Goal: Transaction & Acquisition: Purchase product/service

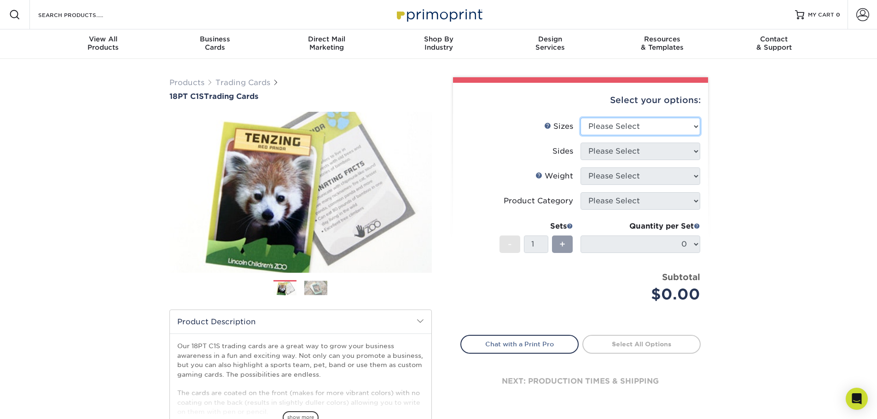
click at [650, 127] on select "Please Select 2.5" x 3.5"" at bounding box center [641, 126] width 120 height 17
select select "2.50x3.50"
click at [581, 118] on select "Please Select 2.5" x 3.5"" at bounding box center [641, 126] width 120 height 17
click at [627, 154] on select "Please Select Print Both Sides Print Front Only" at bounding box center [641, 151] width 120 height 17
select select "13abbda7-1d64-4f25-8bb2-c179b224825d"
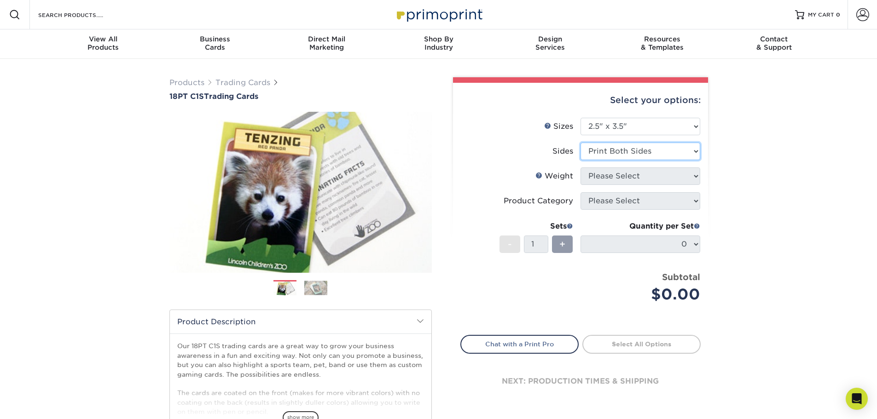
click at [581, 143] on select "Please Select Print Both Sides Print Front Only" at bounding box center [641, 151] width 120 height 17
click at [628, 171] on select "Please Select 18PT C1S" at bounding box center [641, 176] width 120 height 17
select select "18PTC1S"
click at [581, 168] on select "Please Select 18PT C1S" at bounding box center [641, 176] width 120 height 17
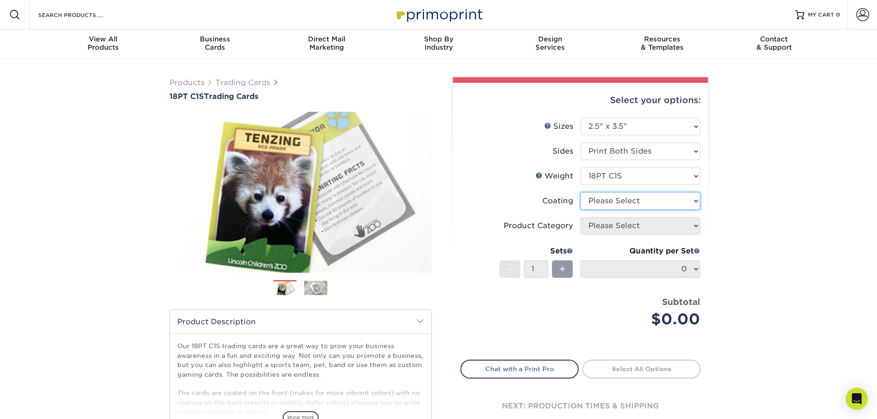
click at [618, 198] on select at bounding box center [641, 200] width 120 height 17
select select "3e7618de-abca-4bda-9f97-8b9129e913d8"
click at [581, 192] on select at bounding box center [641, 200] width 120 height 17
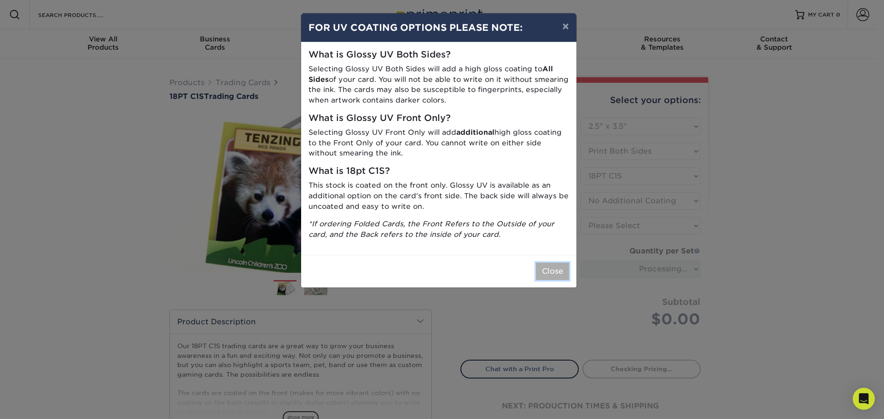
click at [562, 273] on button "Close" at bounding box center [552, 271] width 33 height 17
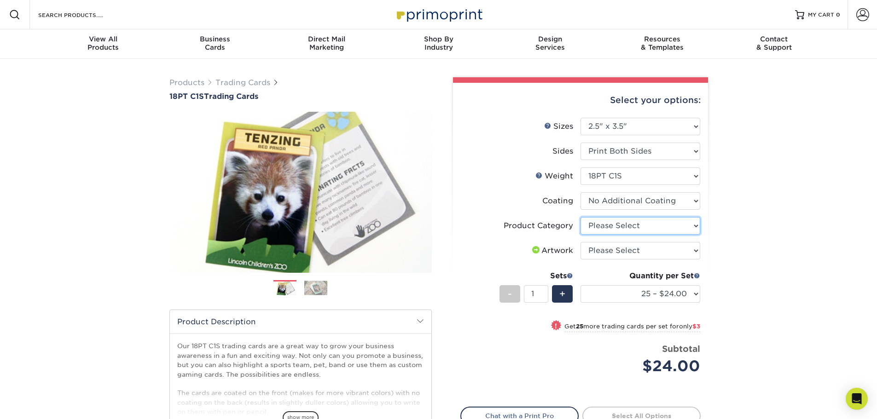
click at [627, 226] on select "Please Select Trading Cards" at bounding box center [641, 225] width 120 height 17
select select "c2f9bce9-36c2-409d-b101-c29d9d031e18"
click at [581, 217] on select "Please Select Trading Cards" at bounding box center [641, 225] width 120 height 17
click at [627, 252] on select "Please Select I will upload files I need a design - $100" at bounding box center [641, 250] width 120 height 17
select select "upload"
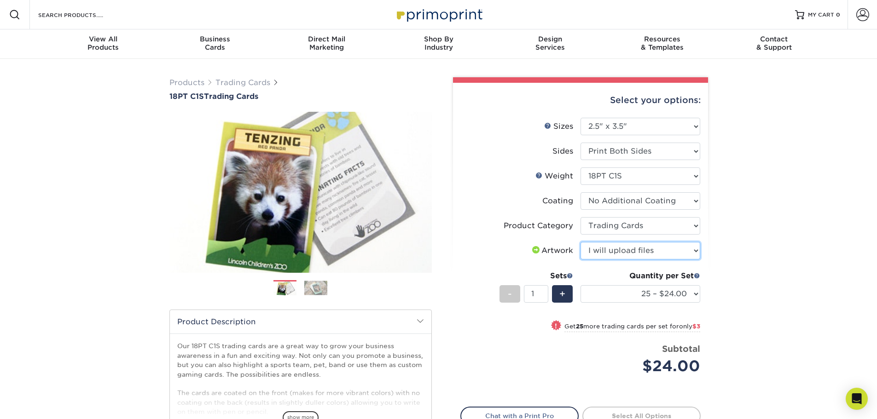
click at [581, 242] on select "Please Select I will upload files I need a design - $100" at bounding box center [641, 250] width 120 height 17
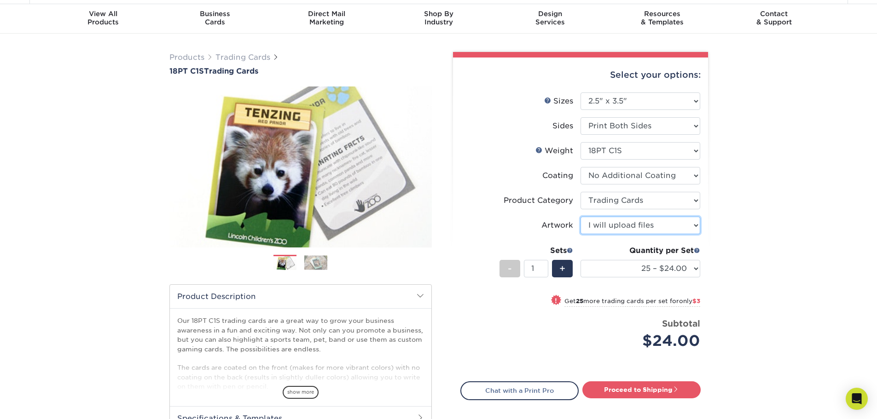
scroll to position [46, 0]
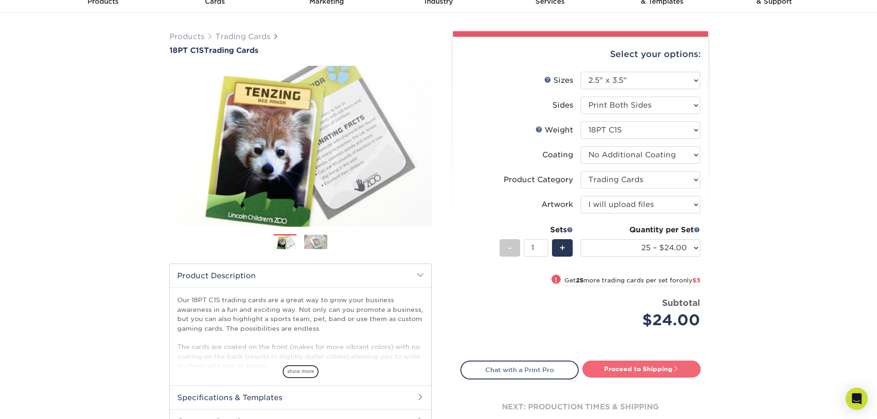
click at [633, 371] on link "Proceed to Shipping" at bounding box center [641, 369] width 118 height 17
type input "Set 1"
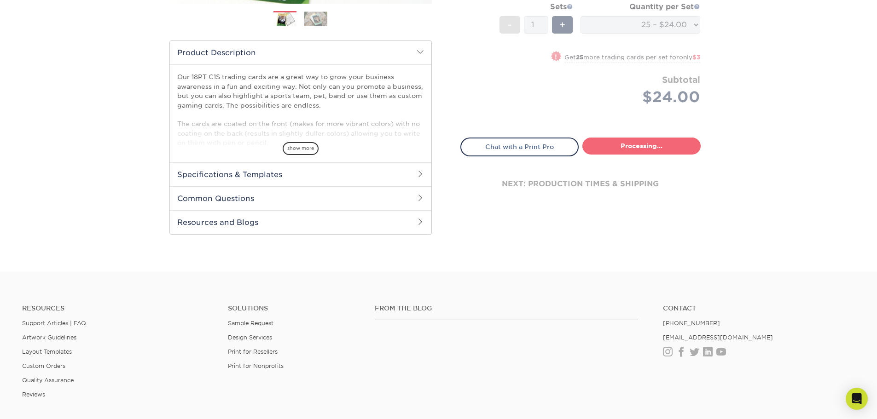
select select "93496b82-97d9-442a-849d-a6c043c823b6"
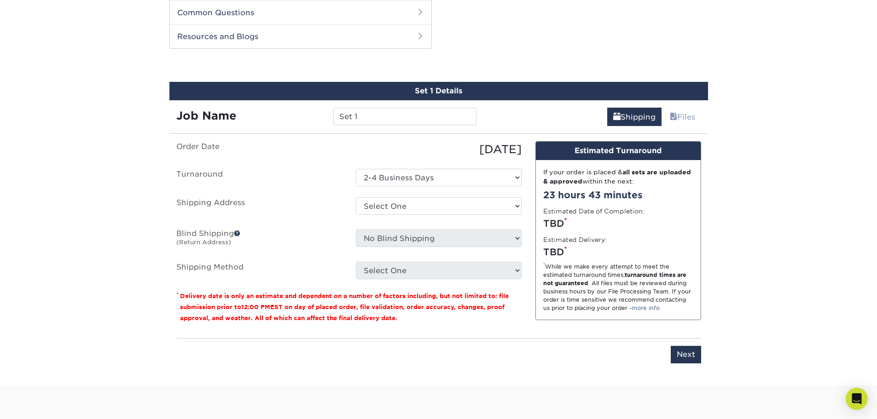
scroll to position [459, 0]
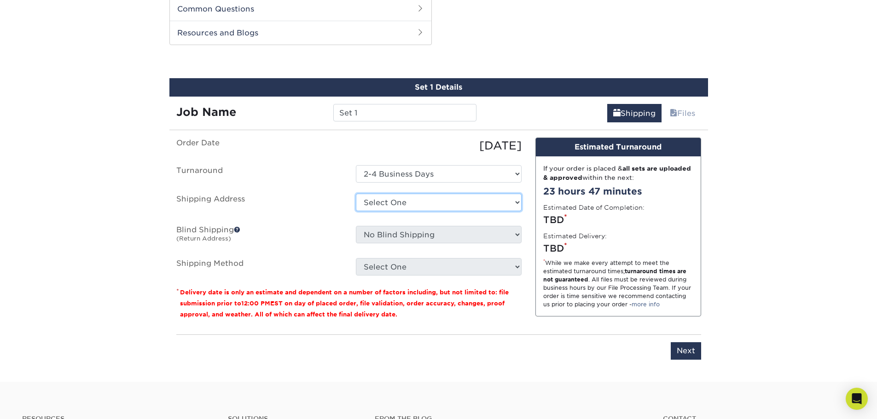
click at [419, 208] on select "Select One + Add New Address - Login" at bounding box center [439, 202] width 166 height 17
click at [356, 211] on select "Select One + Add New Address - Login" at bounding box center [439, 202] width 166 height 17
select select "-1"
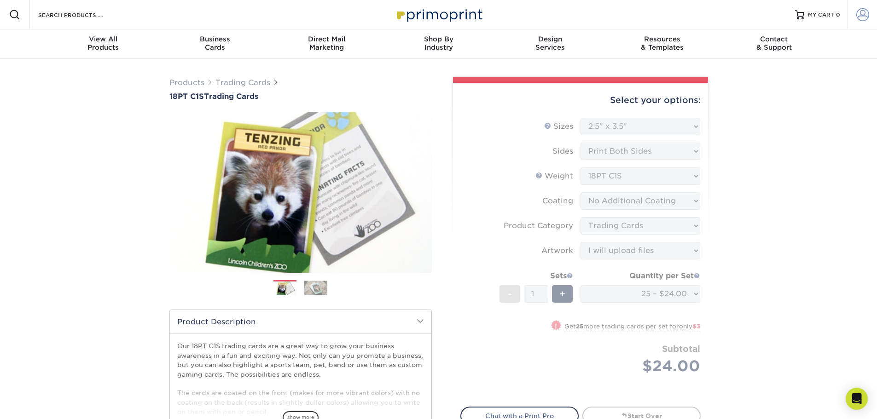
click at [868, 14] on span at bounding box center [862, 14] width 13 height 13
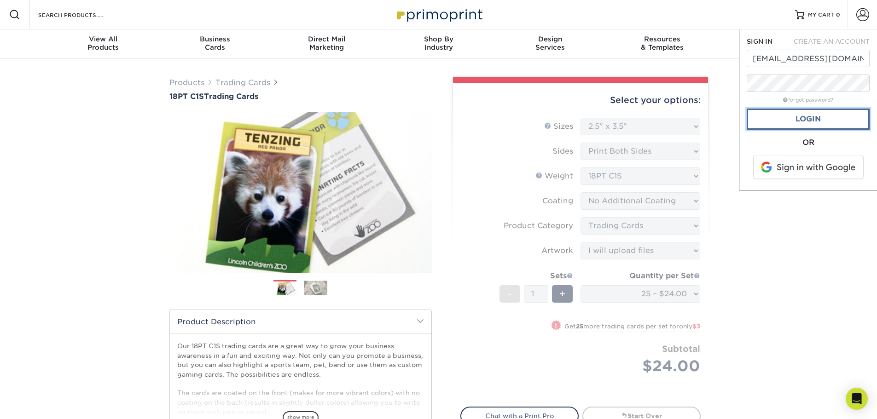
click at [805, 116] on link "Login" at bounding box center [808, 119] width 123 height 21
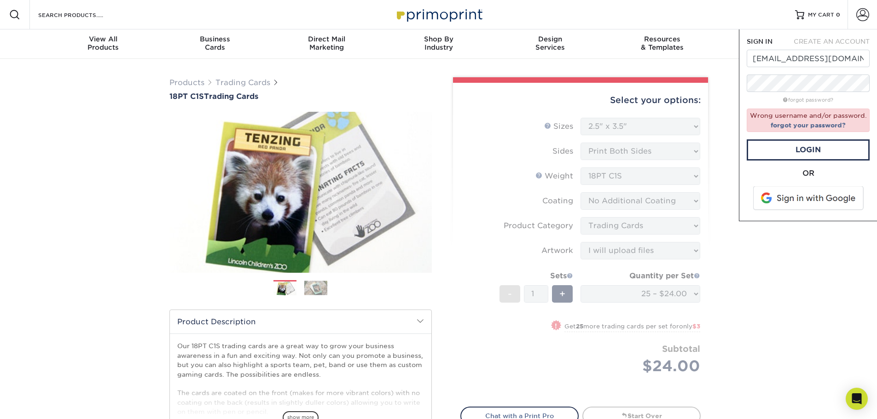
click at [797, 197] on span at bounding box center [808, 198] width 117 height 24
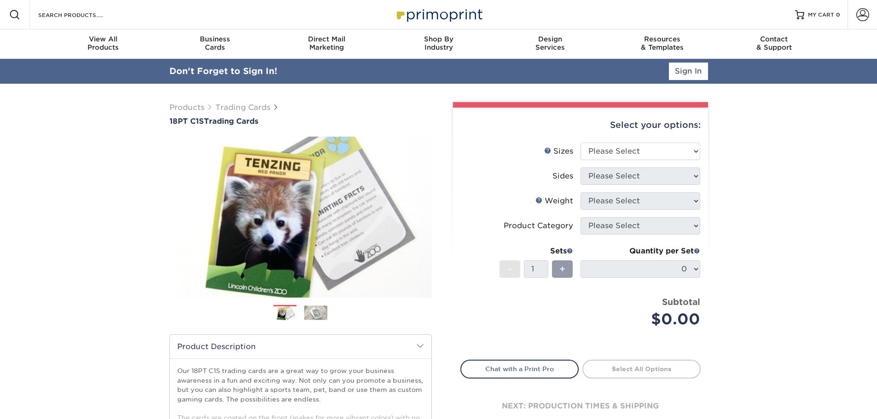
type input "[EMAIL_ADDRESS][DOMAIN_NAME]"
click at [680, 73] on link "Sign In" at bounding box center [688, 71] width 39 height 17
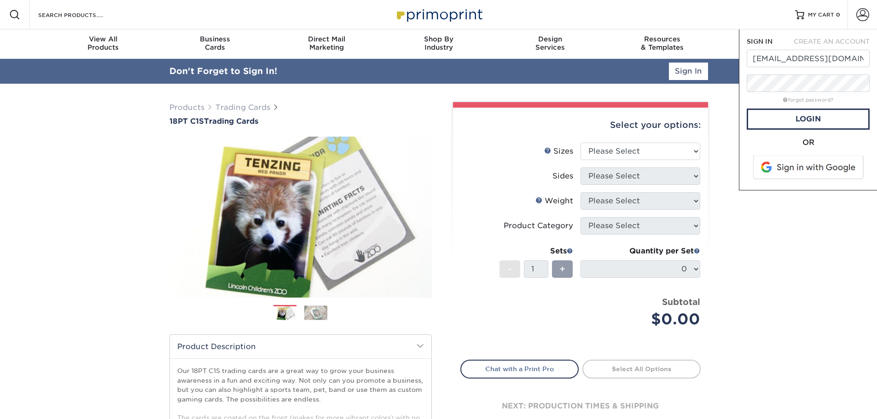
click at [812, 168] on span at bounding box center [808, 168] width 117 height 24
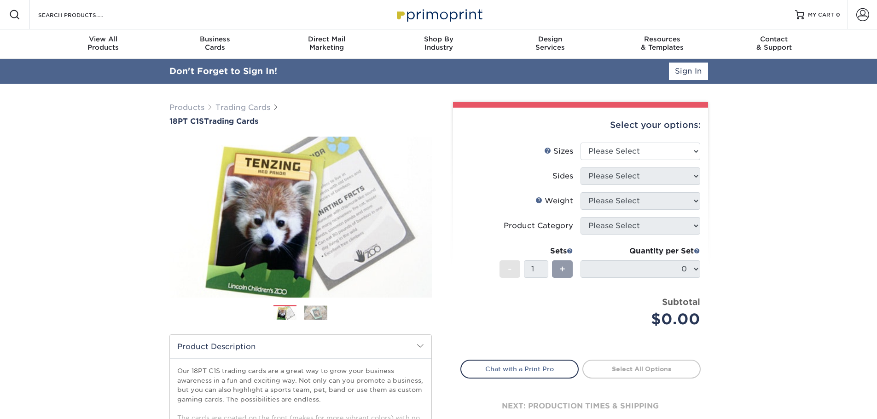
type input "mtighe828@gmail.com"
click at [698, 72] on link "Sign In" at bounding box center [688, 71] width 39 height 17
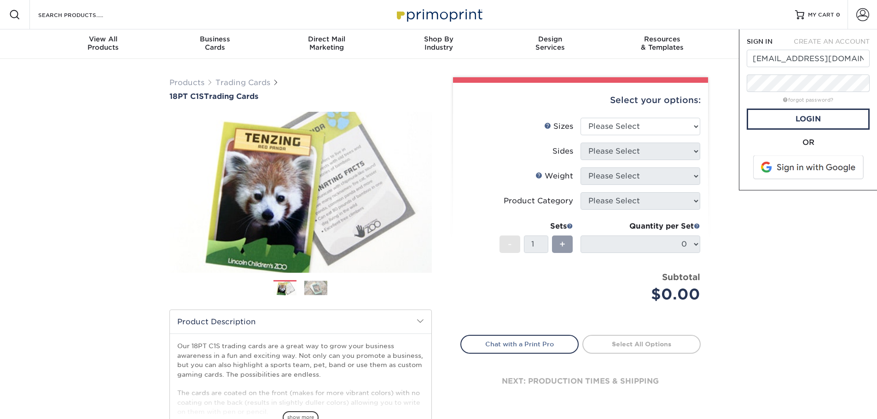
click at [808, 164] on span at bounding box center [808, 168] width 117 height 24
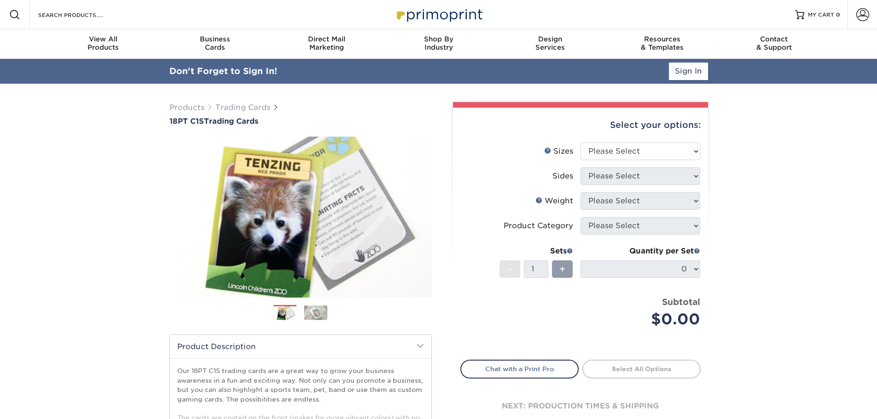
type input "[EMAIL_ADDRESS][DOMAIN_NAME]"
click at [690, 76] on link "Sign In" at bounding box center [688, 71] width 39 height 17
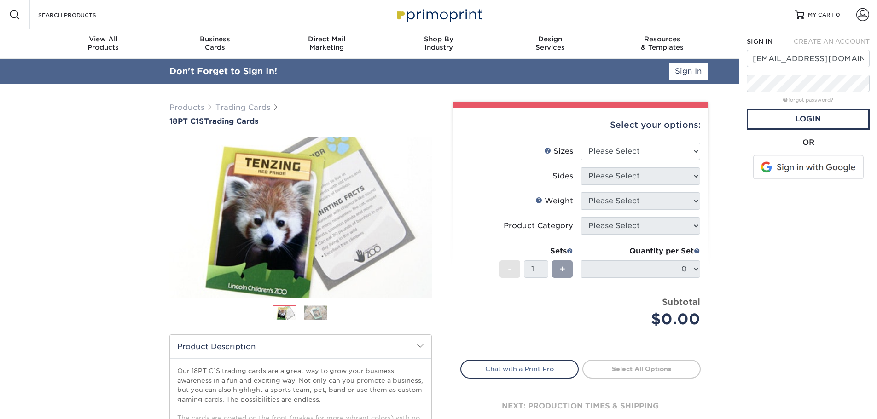
click at [831, 186] on div "SIGN IN CREATE AN ACCOUNT mtighe828@gmail.com forgot password? All fields are r…" at bounding box center [808, 109] width 138 height 161
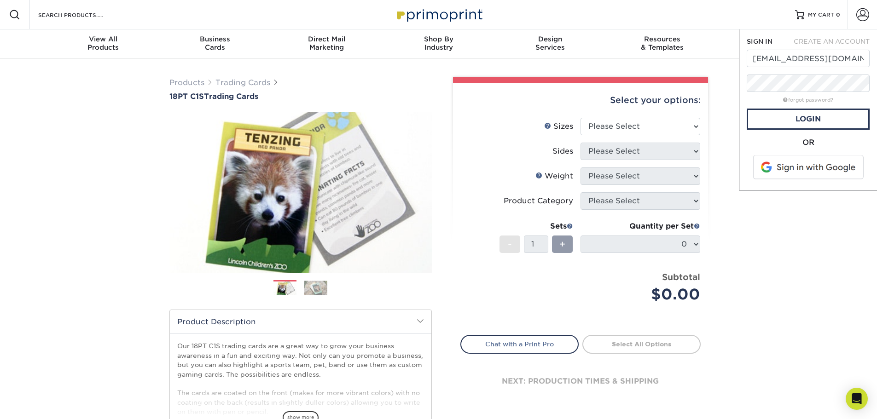
click at [816, 39] on span "CREATE AN ACCOUNT" at bounding box center [832, 41] width 76 height 7
type input "[EMAIL_ADDRESS][DOMAIN_NAME]"
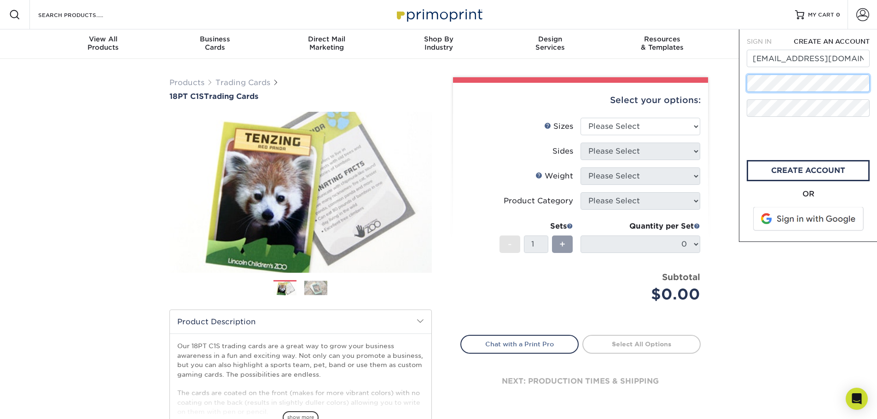
click at [663, 69] on div "Resources Menu Search Products Account SIGN IN CREATE AN ACCOUNT mtighe828@gmai…" at bounding box center [438, 405] width 877 height 810
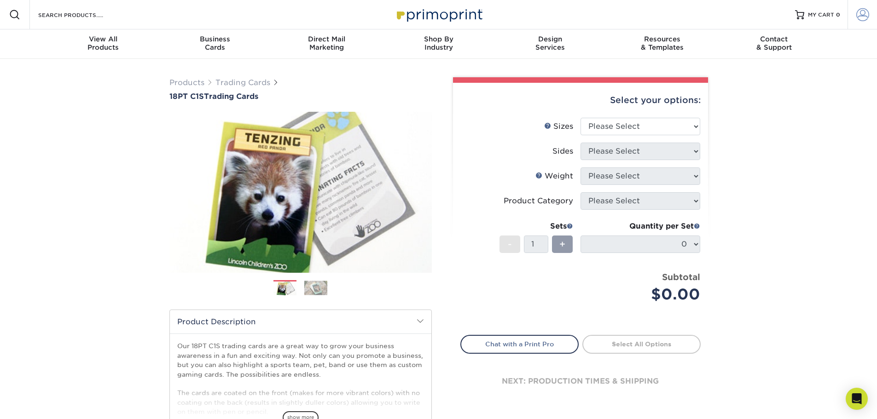
click at [865, 14] on span at bounding box center [862, 14] width 13 height 13
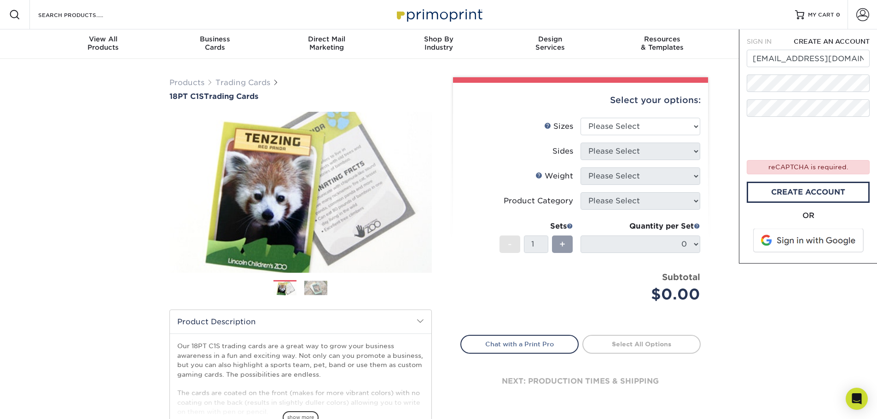
click at [774, 169] on div "reCAPTCHA is required." at bounding box center [808, 167] width 123 height 14
click at [816, 194] on link "create account" at bounding box center [808, 192] width 123 height 21
click at [763, 41] on span "SIGN IN" at bounding box center [759, 41] width 25 height 7
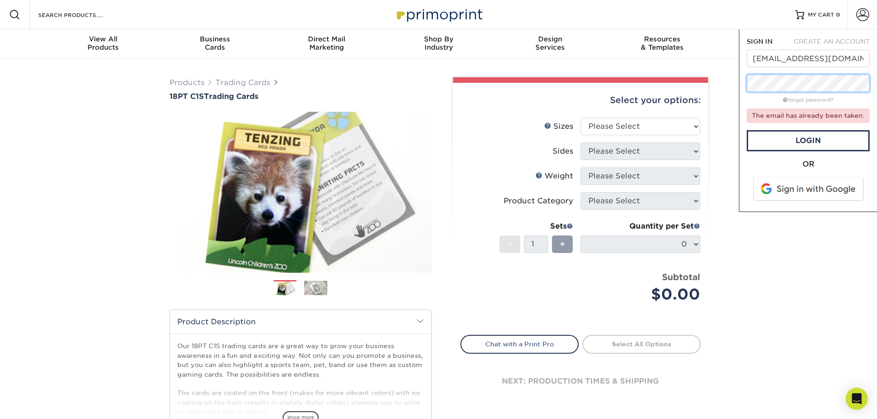
click at [729, 85] on div "Resources Menu Search Products Account SIGN IN CREATE AN ACCOUNT mtighe828@gmai…" at bounding box center [438, 405] width 877 height 810
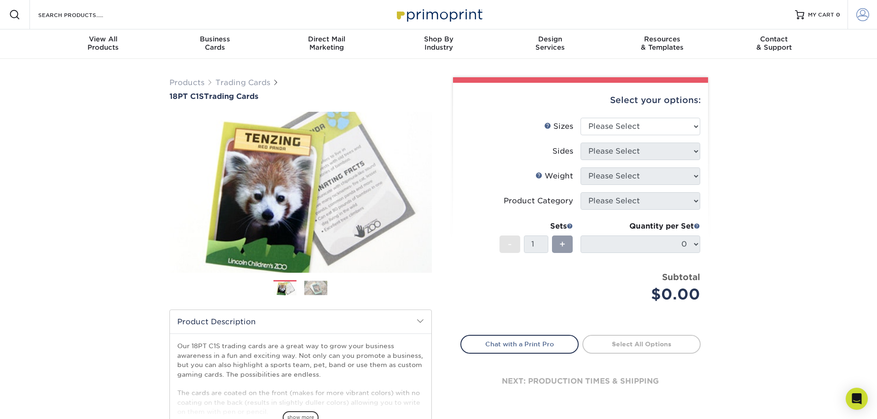
click at [860, 18] on span at bounding box center [862, 14] width 13 height 13
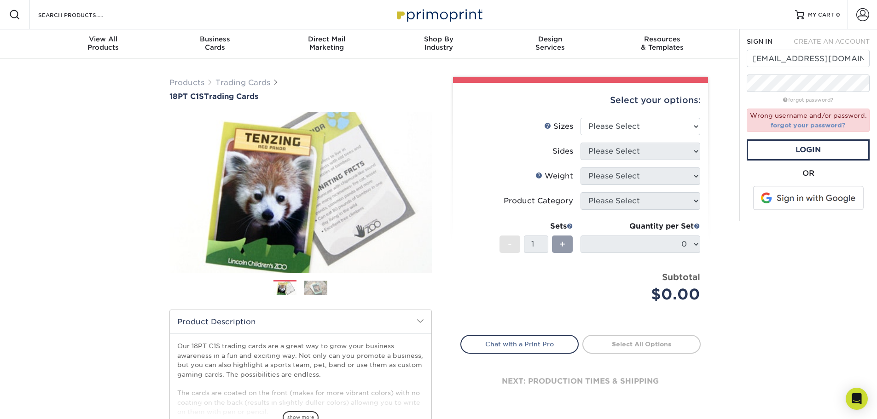
click at [781, 122] on link "forgot your password?" at bounding box center [808, 125] width 75 height 7
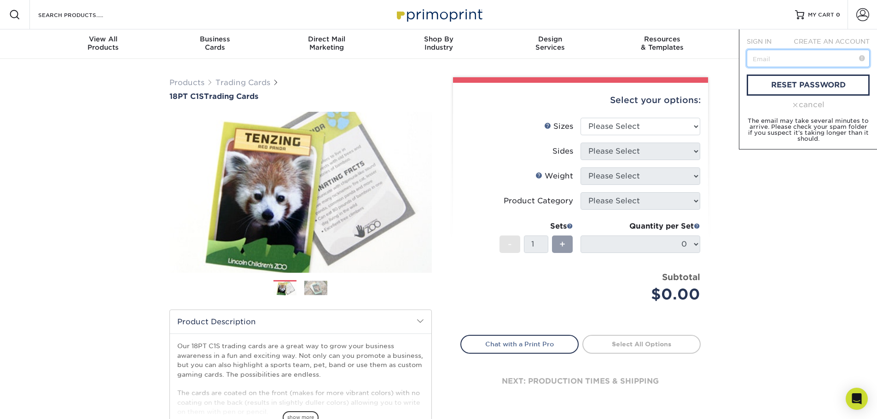
click at [787, 65] on input "text" at bounding box center [808, 58] width 123 height 17
type input "[EMAIL_ADDRESS][DOMAIN_NAME]"
click at [803, 84] on link "reset password" at bounding box center [808, 85] width 123 height 21
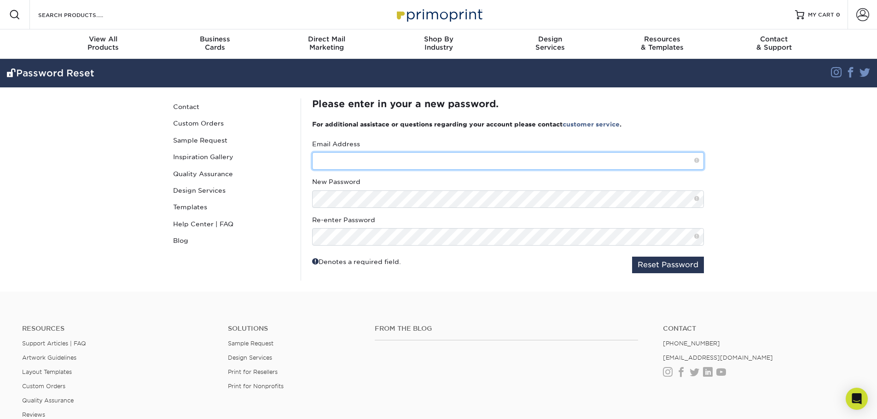
click at [338, 162] on input "text" at bounding box center [508, 160] width 392 height 17
type input "[EMAIL_ADDRESS][DOMAIN_NAME]"
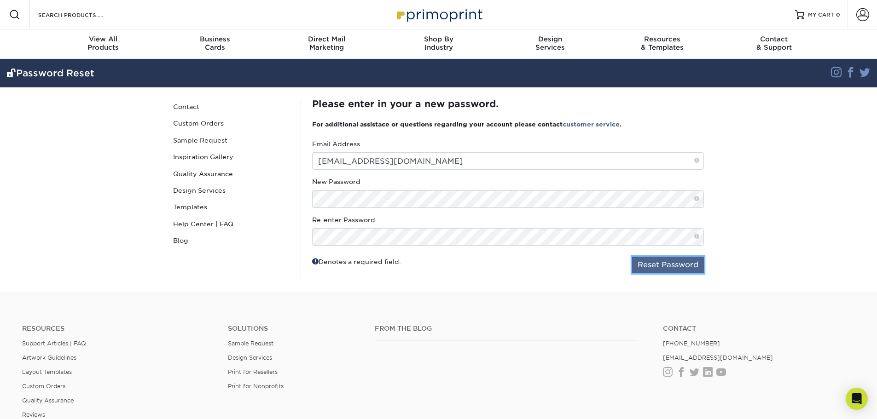
click at [670, 261] on button "Reset Password" at bounding box center [668, 265] width 72 height 17
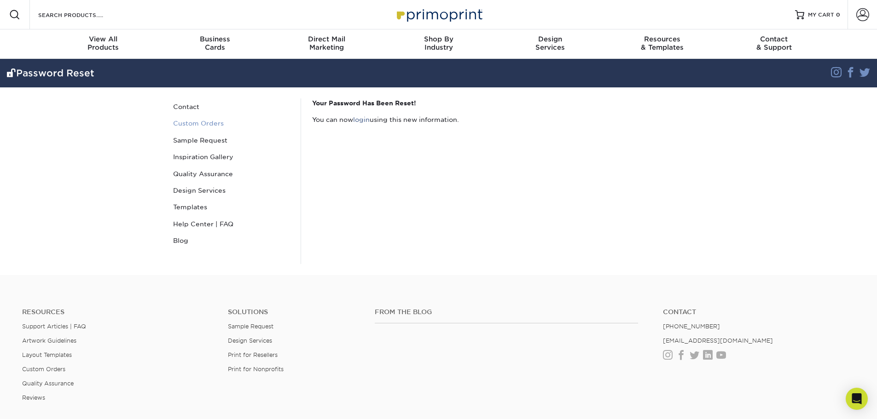
click at [192, 124] on link "Custom Orders" at bounding box center [231, 123] width 124 height 17
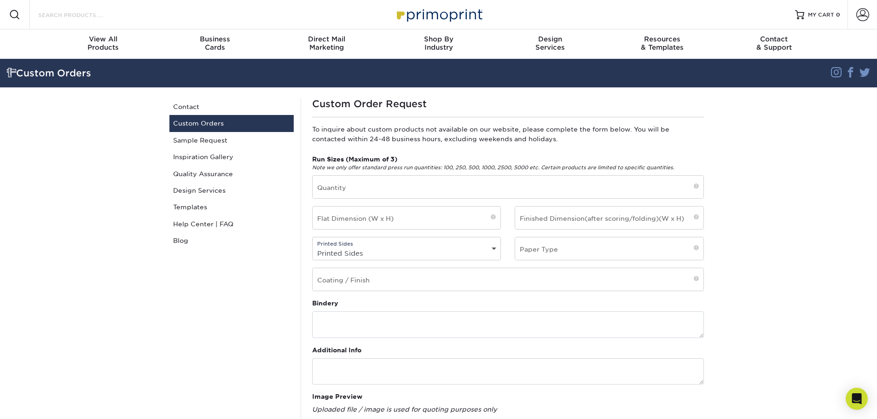
click at [56, 10] on input "Search Products" at bounding box center [82, 14] width 90 height 11
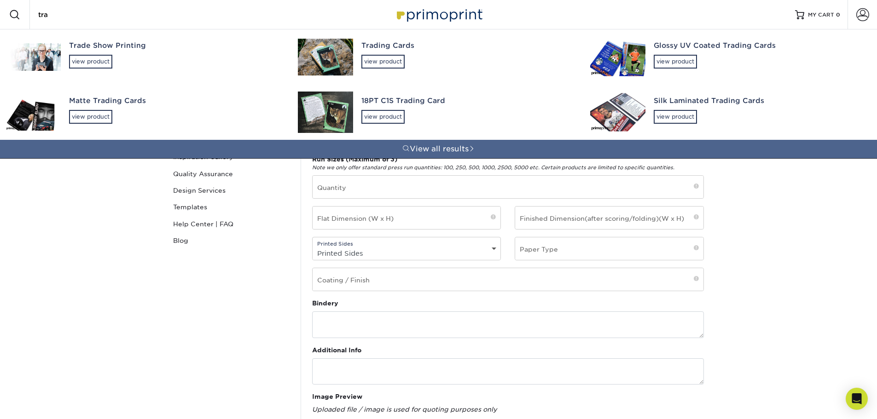
type input "tra"
click at [397, 100] on div "18PT C1S Trading Card" at bounding box center [467, 101] width 212 height 11
click at [386, 120] on div "view product" at bounding box center [382, 117] width 43 height 14
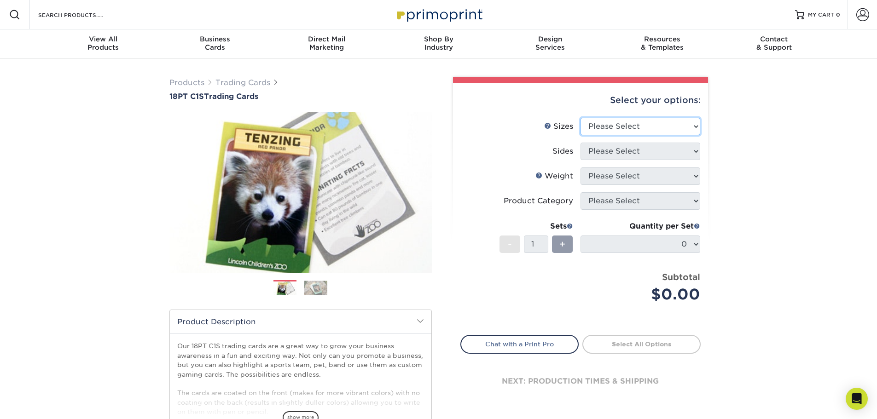
click at [649, 128] on div "Select your options: Sizes Help Sizes Please Select 2.5" x 3.5" Sides Please Se…" at bounding box center [580, 250] width 255 height 334
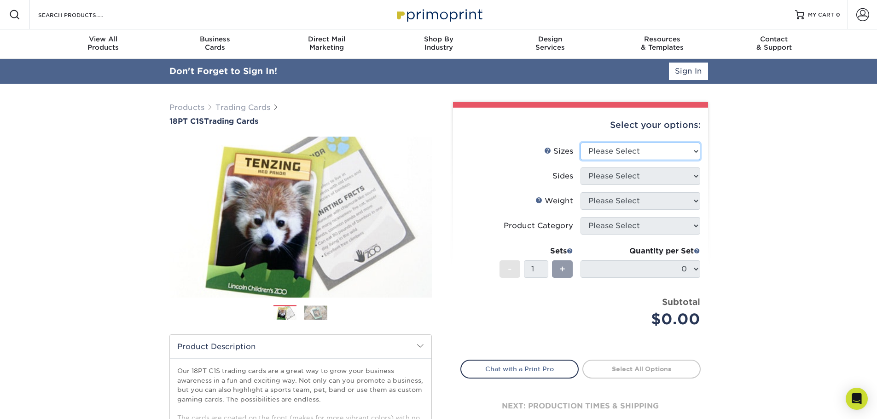
select select "2.50x3.50"
click at [581, 143] on select "Please Select 2.5" x 3.5"" at bounding box center [641, 151] width 120 height 17
click at [623, 176] on select "Please Select Print Both Sides Print Front Only" at bounding box center [641, 176] width 120 height 17
select select "13abbda7-1d64-4f25-8bb2-c179b224825d"
click at [581, 168] on select "Please Select Print Both Sides Print Front Only" at bounding box center [641, 176] width 120 height 17
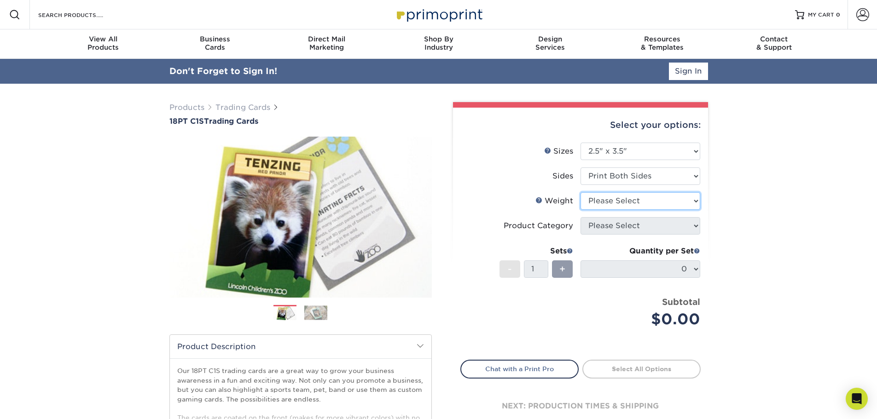
click at [612, 202] on select "Please Select 18PT C1S" at bounding box center [641, 200] width 120 height 17
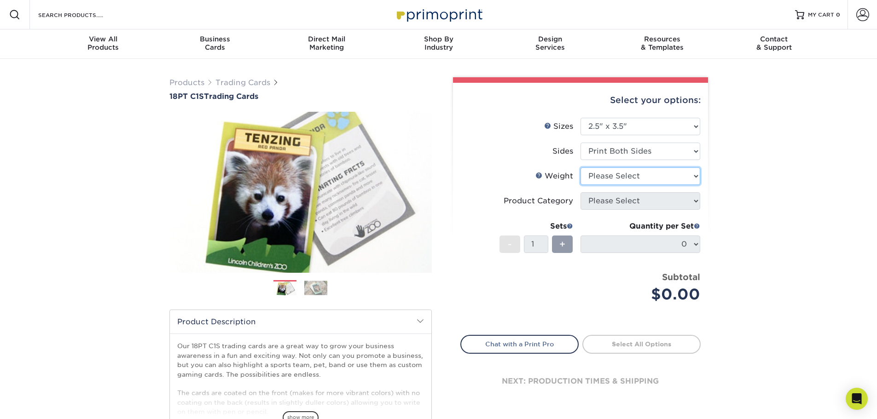
select select "18PTC1S"
click at [581, 168] on select "Please Select 18PT C1S" at bounding box center [641, 176] width 120 height 17
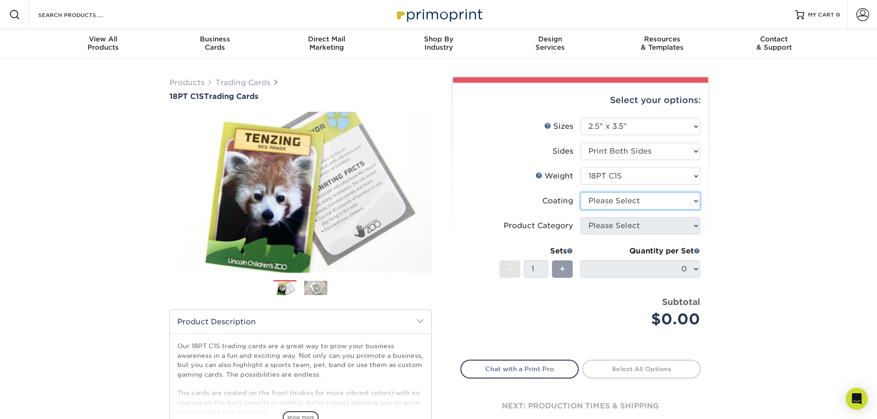
click at [612, 202] on select at bounding box center [641, 200] width 120 height 17
select select "3e7618de-abca-4bda-9f97-8b9129e913d8"
click at [581, 192] on select at bounding box center [641, 200] width 120 height 17
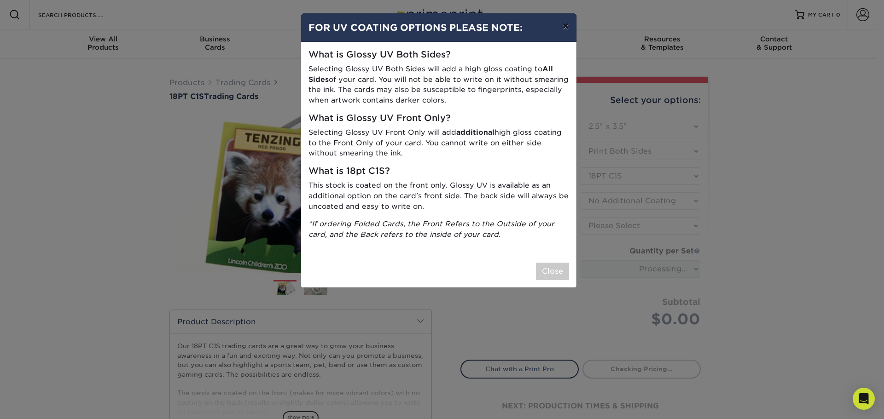
click at [566, 26] on button "×" at bounding box center [565, 26] width 21 height 26
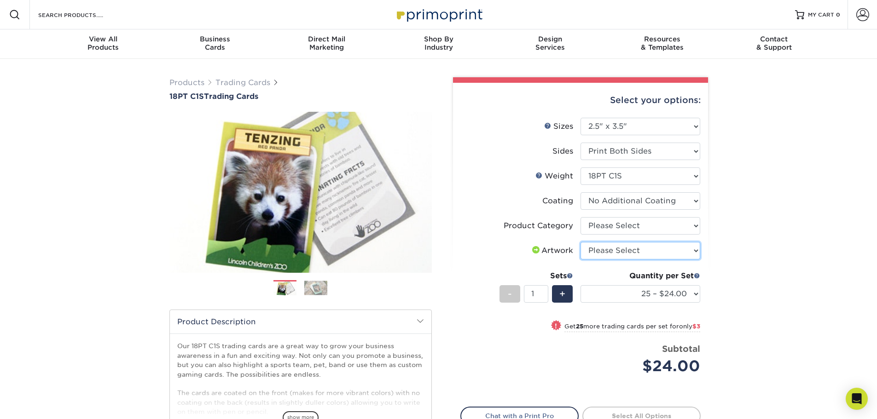
click at [605, 249] on select "Please Select I will upload files I need a design - $100" at bounding box center [641, 250] width 120 height 17
select select "upload"
click at [581, 242] on select "Please Select I will upload files I need a design - $100" at bounding box center [641, 250] width 120 height 17
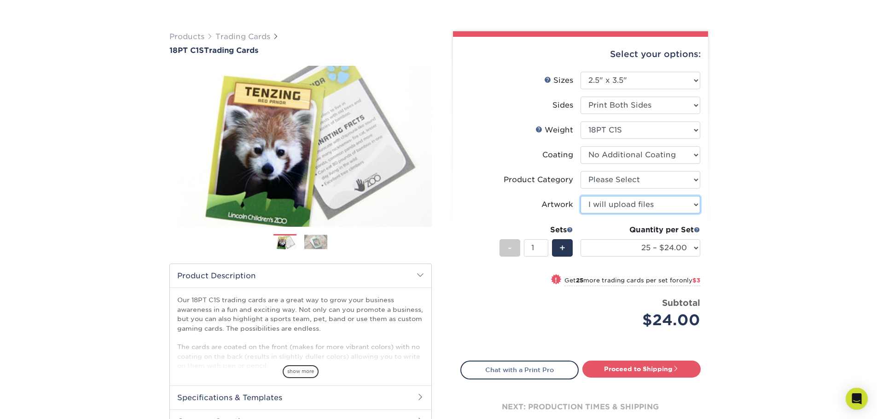
scroll to position [92, 0]
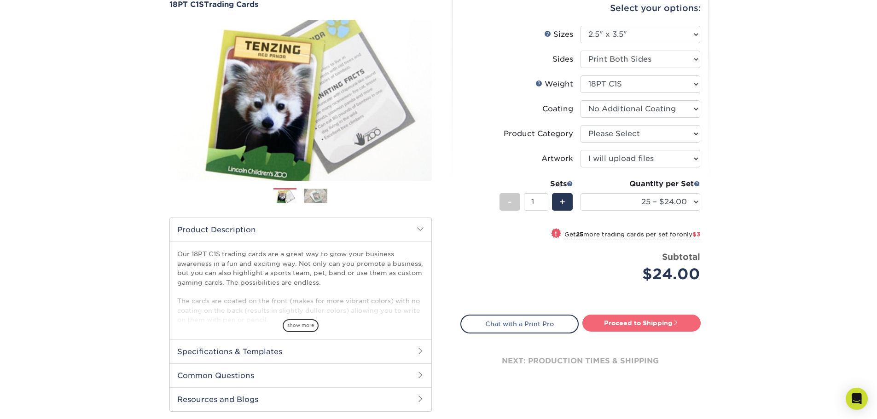
click at [631, 322] on link "Proceed to Shipping" at bounding box center [641, 323] width 118 height 17
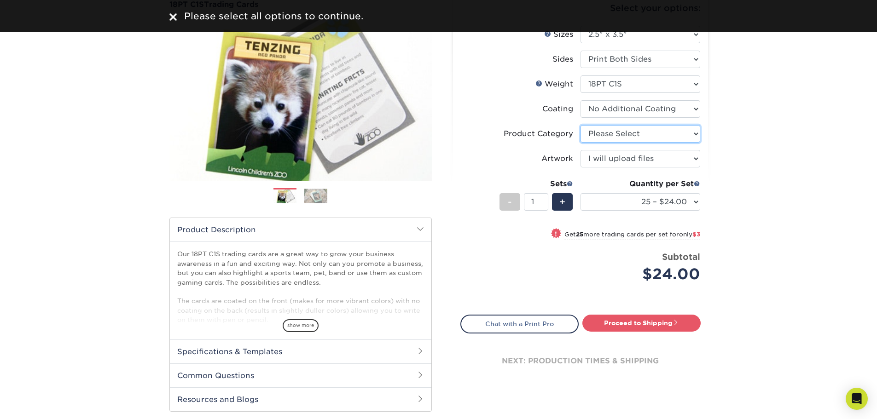
click at [623, 132] on select "Please Select Trading Cards" at bounding box center [641, 133] width 120 height 17
select select "c2f9bce9-36c2-409d-b101-c29d9d031e18"
click at [581, 125] on select "Please Select Trading Cards" at bounding box center [641, 133] width 120 height 17
click at [628, 328] on link "Proceed to Shipping" at bounding box center [641, 323] width 118 height 17
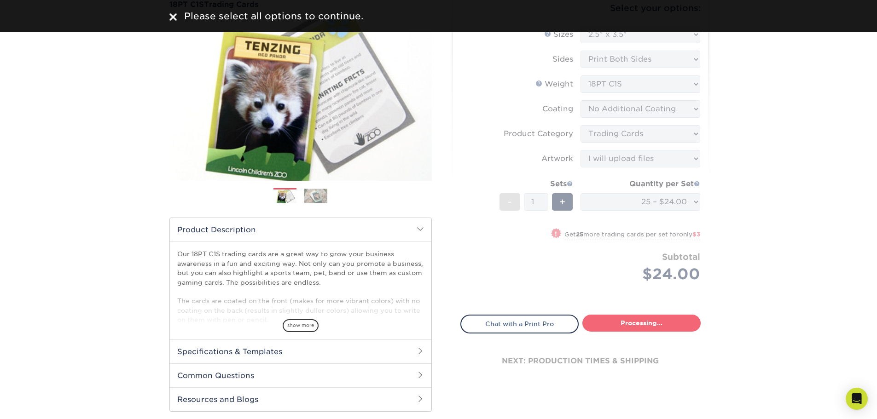
select select "93496b82-97d9-442a-849d-a6c043c823b6"
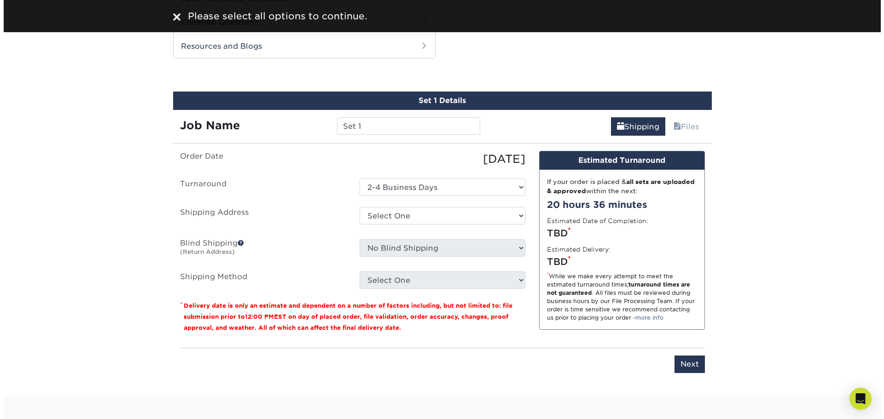
scroll to position [459, 0]
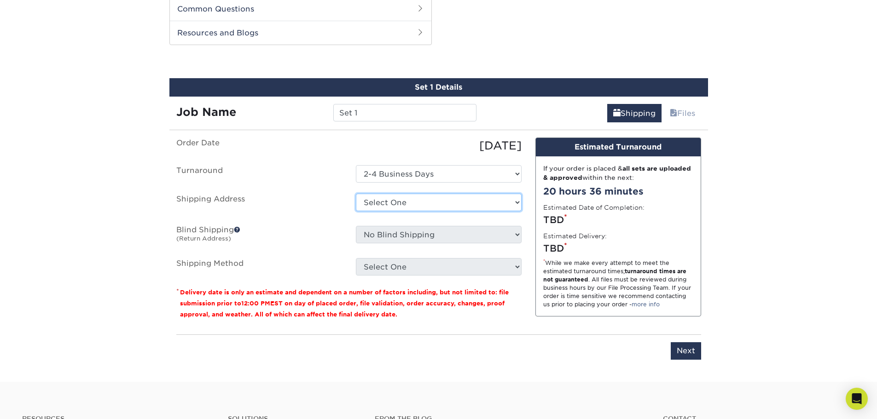
click at [390, 204] on select "Select One + Add New Address - Login" at bounding box center [439, 202] width 166 height 17
select select "newaddress"
click at [356, 194] on select "Select One + Add New Address - Login" at bounding box center [439, 202] width 166 height 17
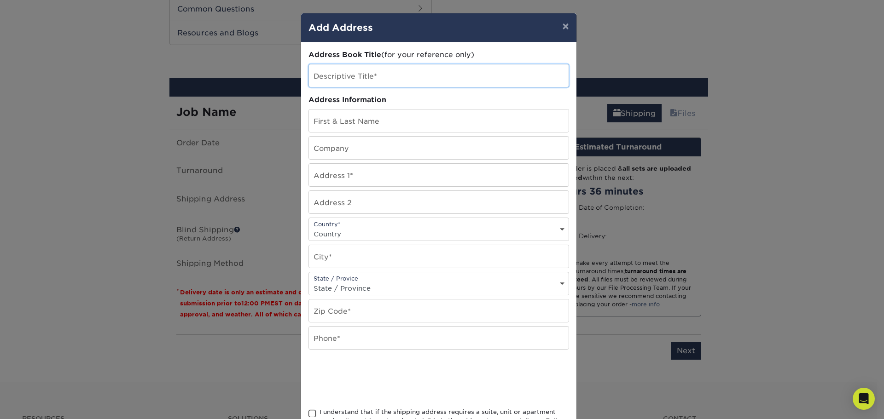
click at [331, 76] on input "text" at bounding box center [439, 75] width 260 height 23
type input "Home"
click at [339, 120] on input "text" at bounding box center [439, 121] width 260 height 23
type input "[PERSON_NAME]"
type input "44 Fernleaf Terrace"
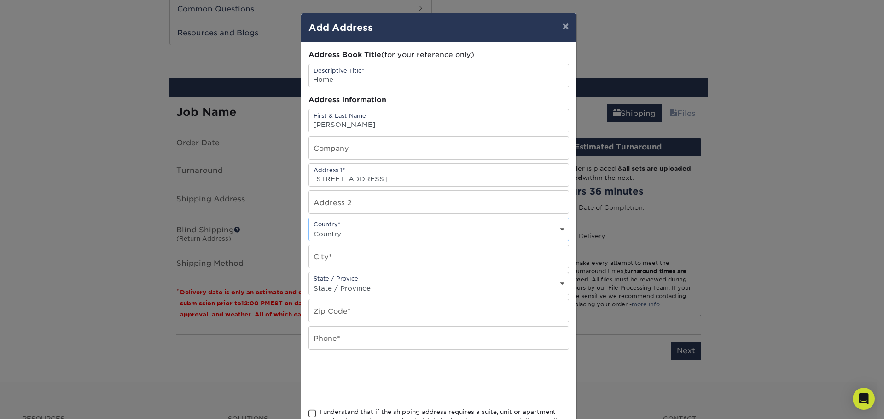
click at [356, 227] on select "Country United States Canada ----------------------------- Afghanistan Albania …" at bounding box center [439, 233] width 260 height 13
select select "US"
click at [309, 227] on select "Country United States Canada ----------------------------- Afghanistan Albania …" at bounding box center [439, 233] width 260 height 13
click at [349, 251] on input "text" at bounding box center [439, 256] width 260 height 23
type input "Amherst"
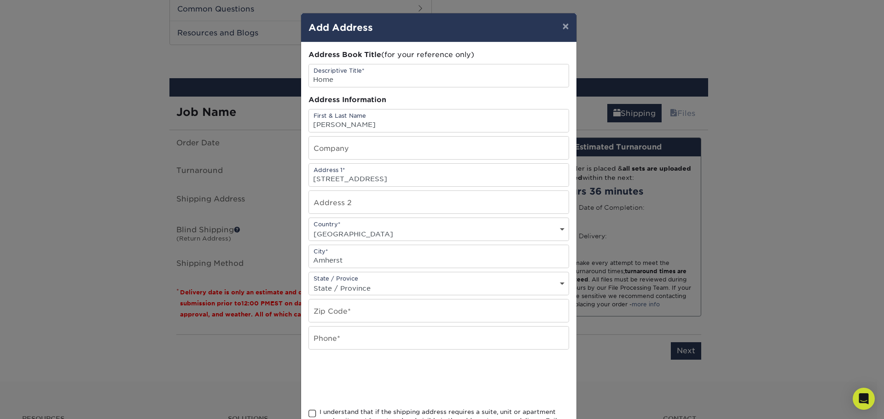
click at [332, 286] on select "State / Province Alabama Alaska Arizona Arkansas California Colorado Connecticu…" at bounding box center [439, 288] width 260 height 13
select select "NY"
click at [309, 282] on select "State / Province Alabama Alaska Arizona Arkansas California Colorado Connecticu…" at bounding box center [439, 288] width 260 height 13
click at [348, 310] on input "text" at bounding box center [439, 311] width 260 height 23
type input "14228"
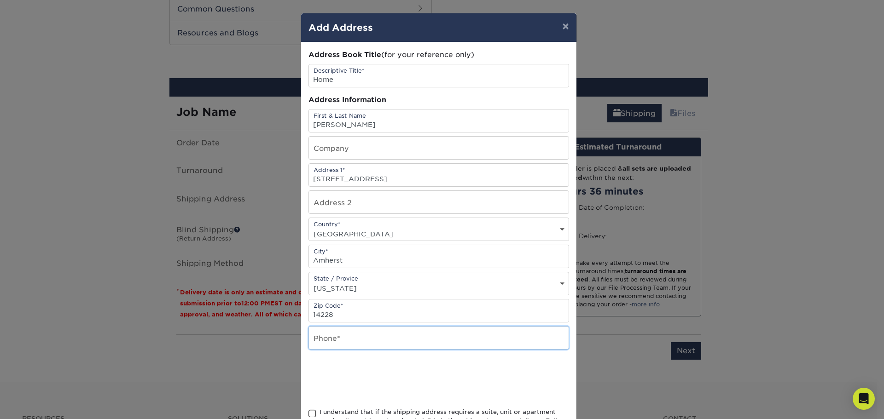
click at [328, 337] on input "text" at bounding box center [439, 338] width 260 height 23
type input "3018013183"
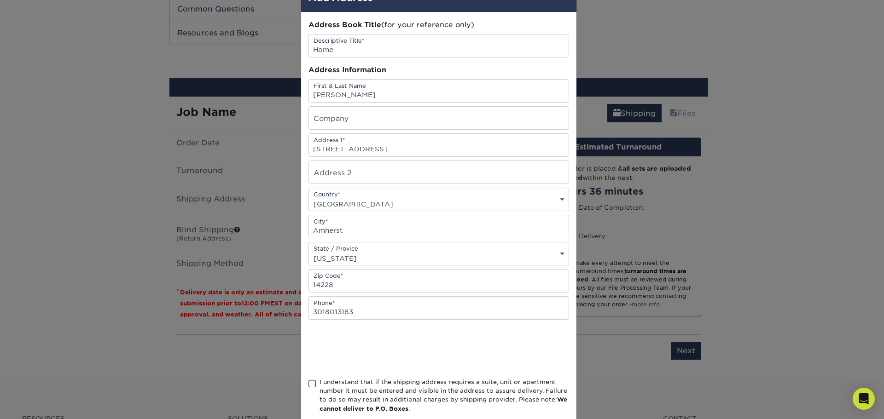
scroll to position [46, 0]
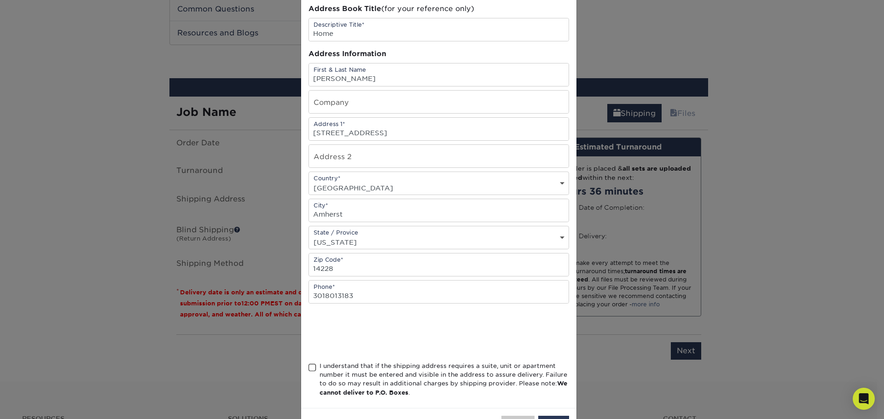
click at [312, 369] on span at bounding box center [312, 368] width 8 height 9
click at [0, 0] on input "I understand that if the shipping address requires a suite, unit or apartment n…" at bounding box center [0, 0] width 0 height 0
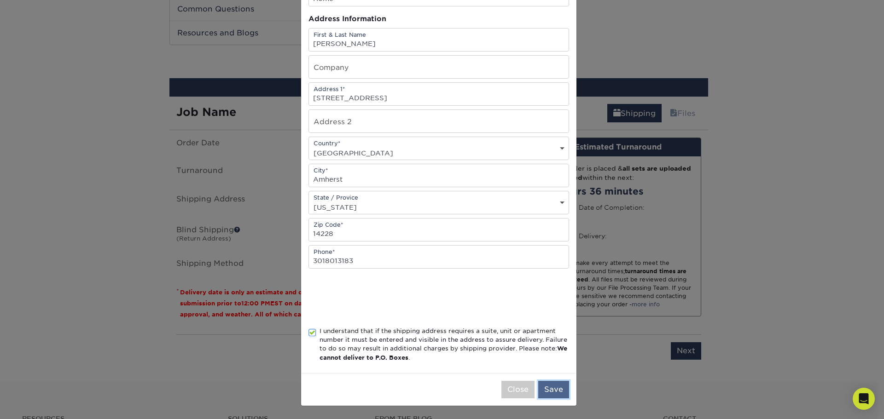
click at [555, 391] on button "Save" at bounding box center [553, 389] width 31 height 17
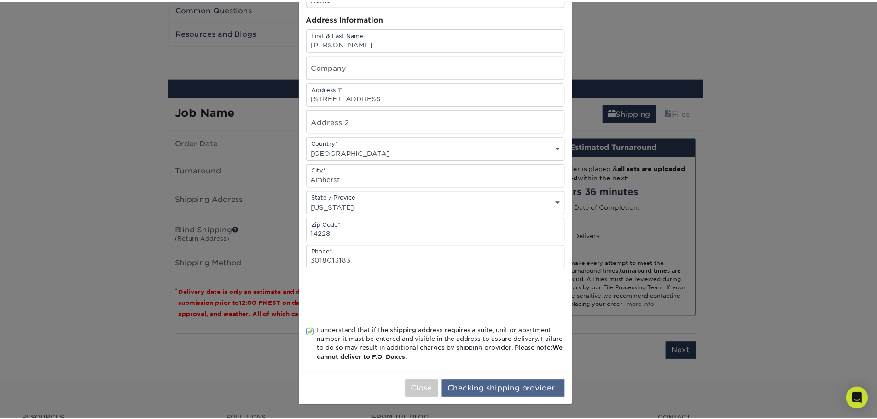
scroll to position [0, 0]
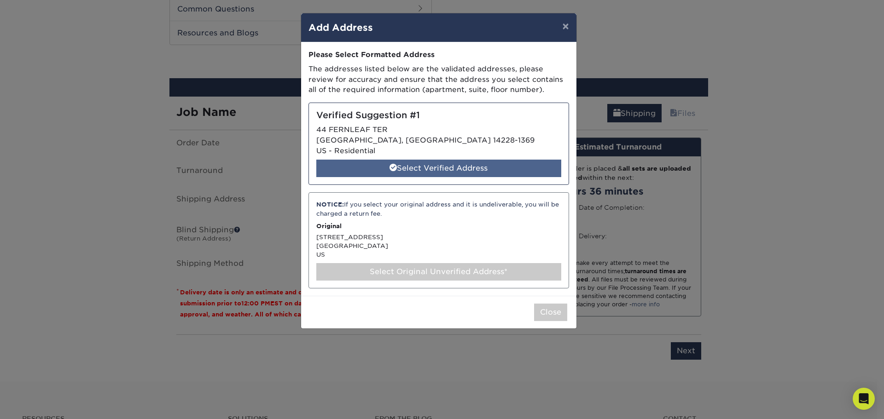
click at [431, 171] on div "Select Verified Address" at bounding box center [438, 168] width 245 height 17
select select "286999"
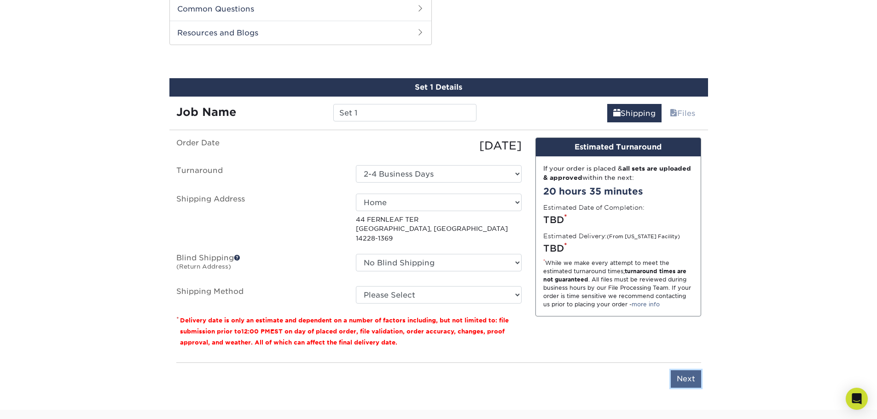
click at [683, 371] on input "Next" at bounding box center [686, 379] width 30 height 17
type input "Next"
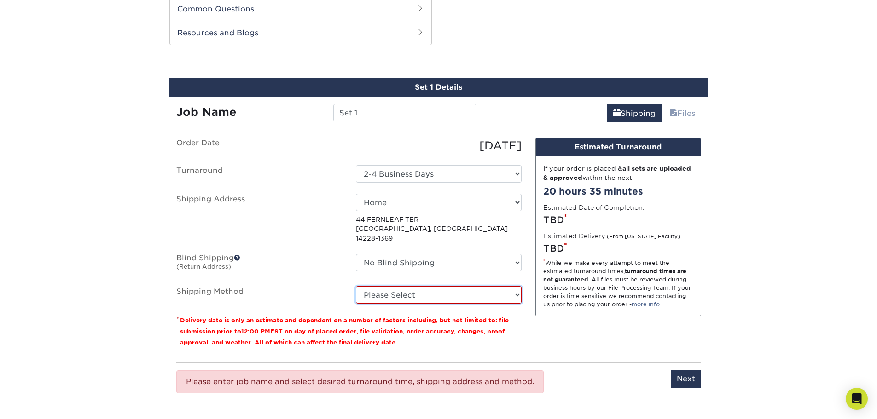
click at [458, 286] on select "Please Select 3 Day Shipping Service (+$16.68) Ground Shipping (+$16.91) 2 Day …" at bounding box center [439, 294] width 166 height 17
select select "12"
click at [356, 286] on select "Please Select 3 Day Shipping Service (+$16.68) Ground Shipping (+$16.91) 2 Day …" at bounding box center [439, 294] width 166 height 17
click at [679, 371] on input "Next" at bounding box center [686, 379] width 30 height 17
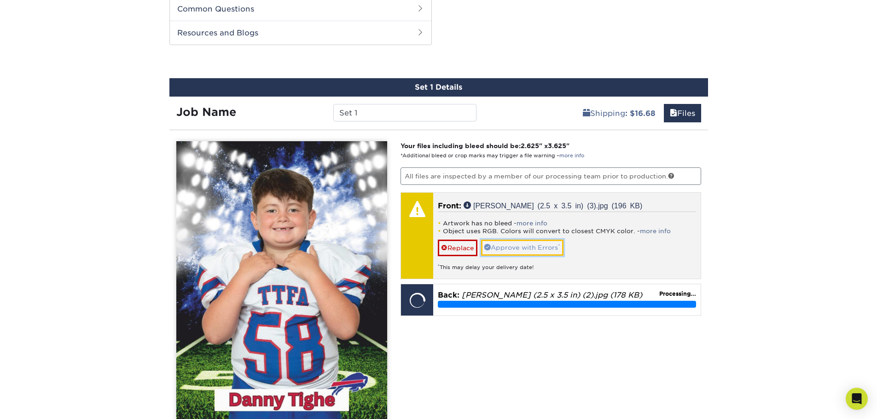
click at [523, 250] on link "Approve with Errors *" at bounding box center [522, 248] width 82 height 16
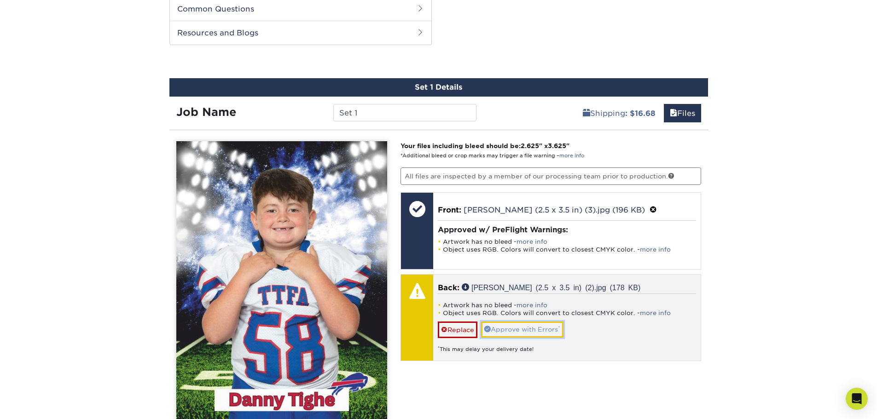
click at [524, 326] on link "Approve with Errors *" at bounding box center [522, 330] width 82 height 16
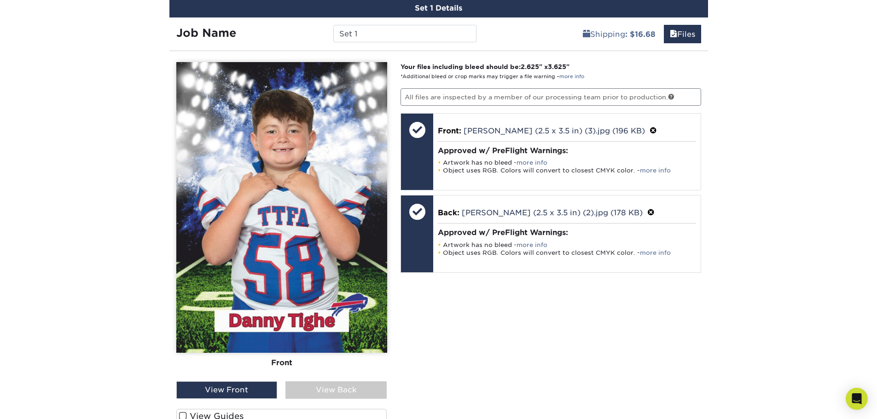
scroll to position [597, 0]
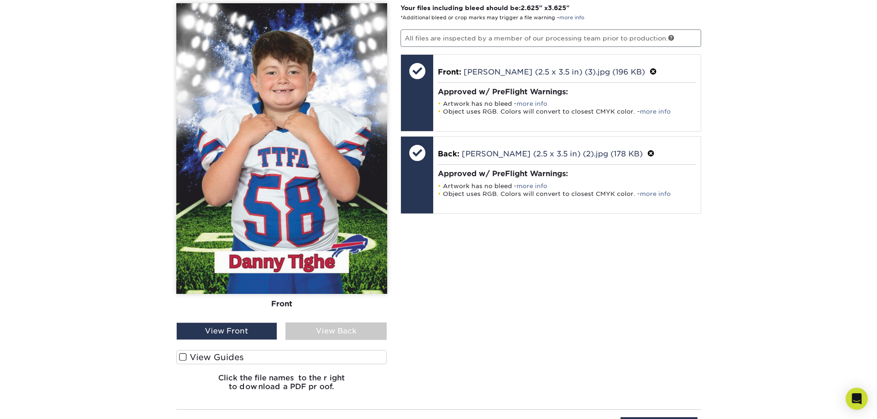
click at [182, 357] on span at bounding box center [183, 357] width 8 height 9
click at [0, 0] on input "View Guides" at bounding box center [0, 0] width 0 height 0
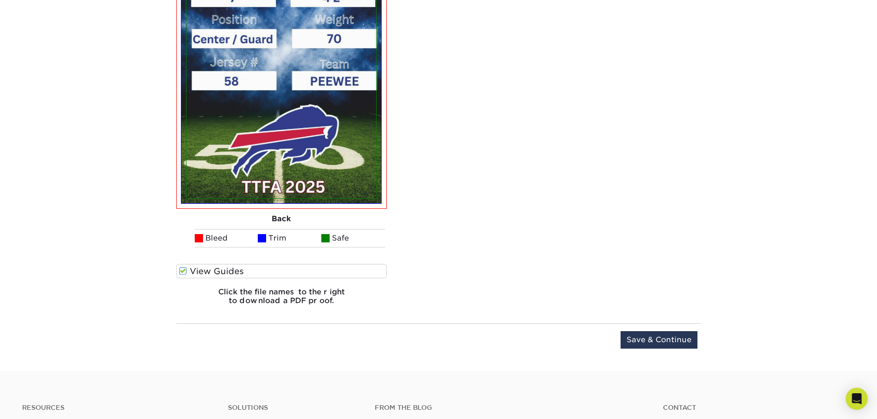
scroll to position [1012, 0]
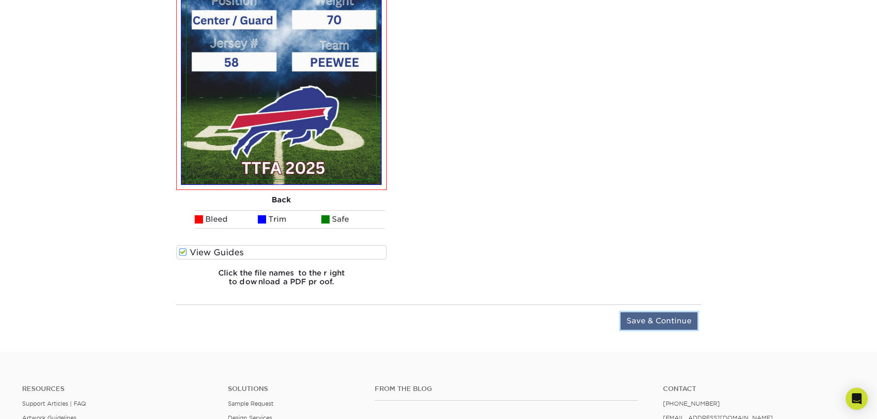
click at [660, 319] on input "Save & Continue" at bounding box center [659, 321] width 77 height 17
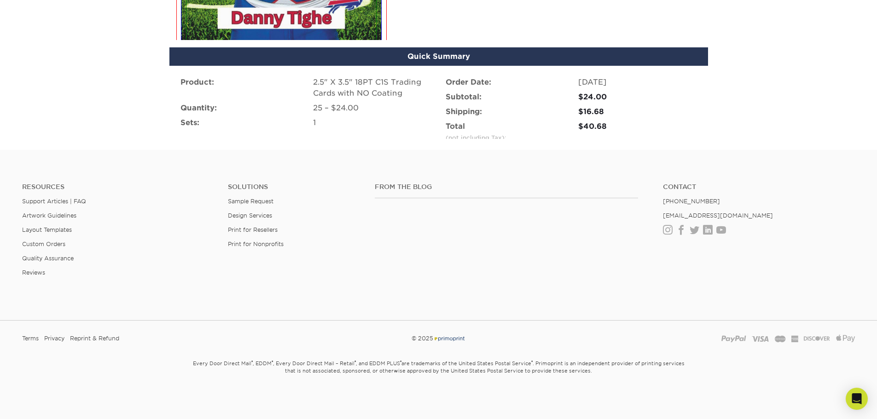
scroll to position [608, 0]
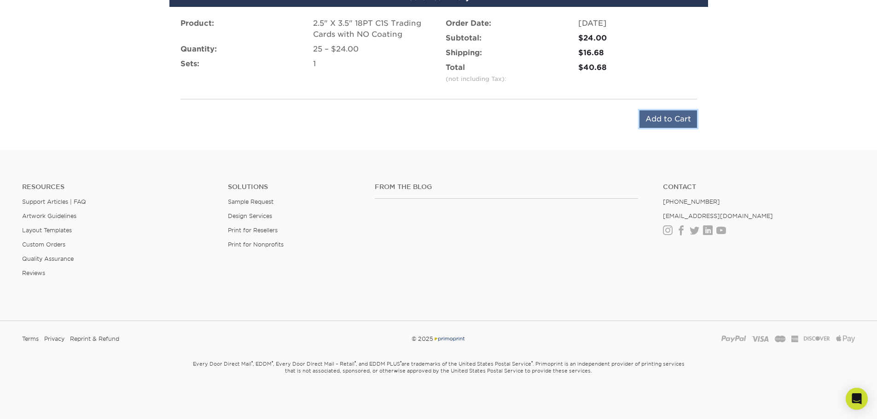
click at [681, 116] on input "Add to Cart" at bounding box center [669, 119] width 58 height 17
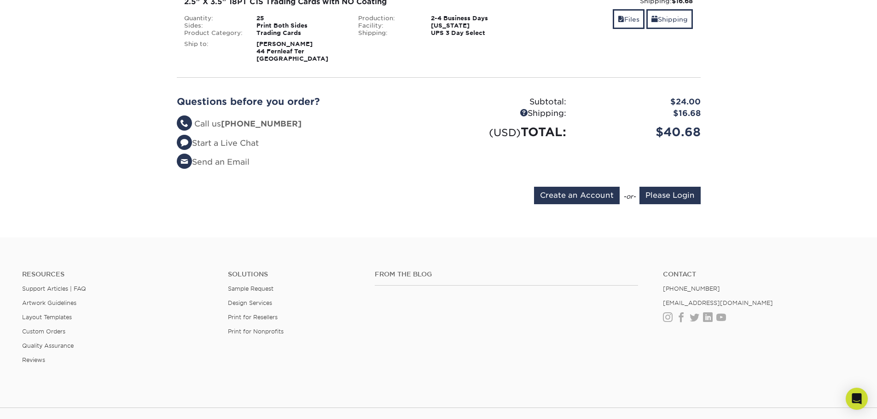
scroll to position [167, 0]
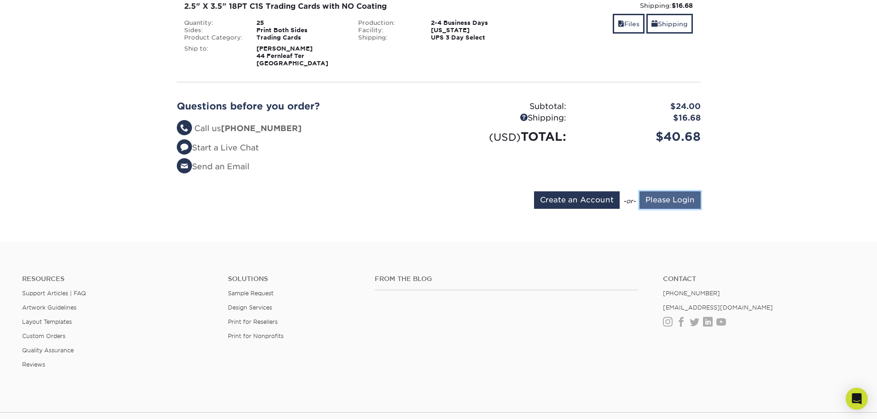
click at [678, 198] on input "Please Login" at bounding box center [670, 200] width 61 height 17
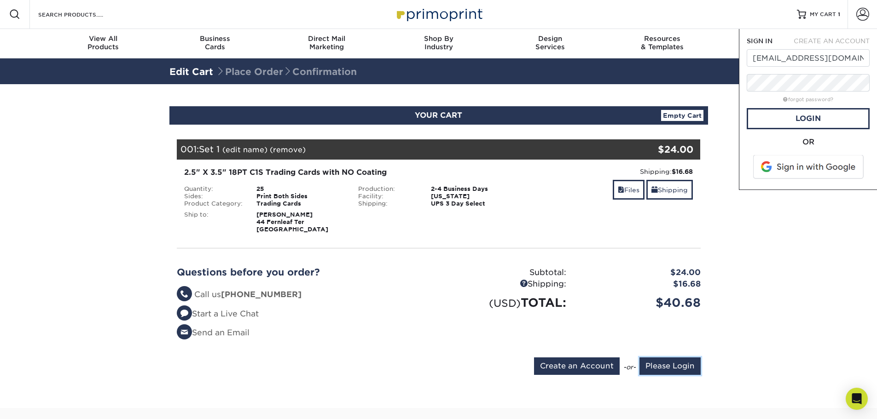
scroll to position [0, 0]
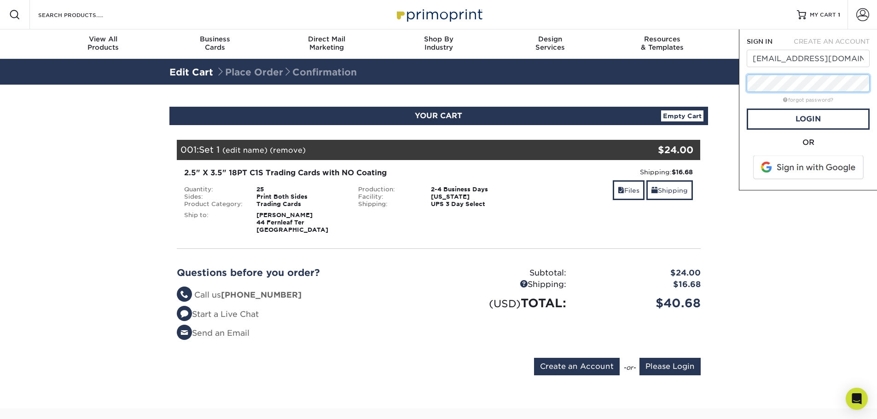
click at [732, 87] on div "Resources Menu Search Products Account SIGN IN CREATE AN ACCOUNT mtighe828@gmai…" at bounding box center [438, 339] width 877 height 678
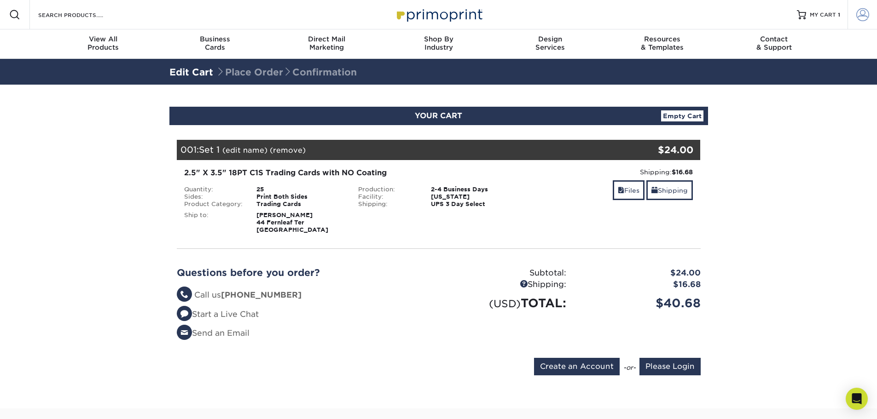
click at [874, 15] on link "Account" at bounding box center [862, 14] width 29 height 29
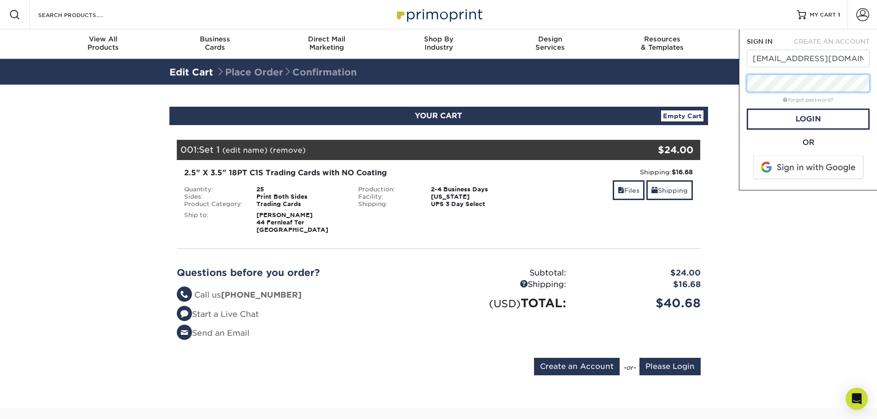
click at [745, 83] on div "SIGN IN CREATE AN ACCOUNT mtighe828@gmail.com forgot password? All fields are r…" at bounding box center [808, 109] width 138 height 161
click at [771, 116] on link "Login" at bounding box center [808, 119] width 123 height 21
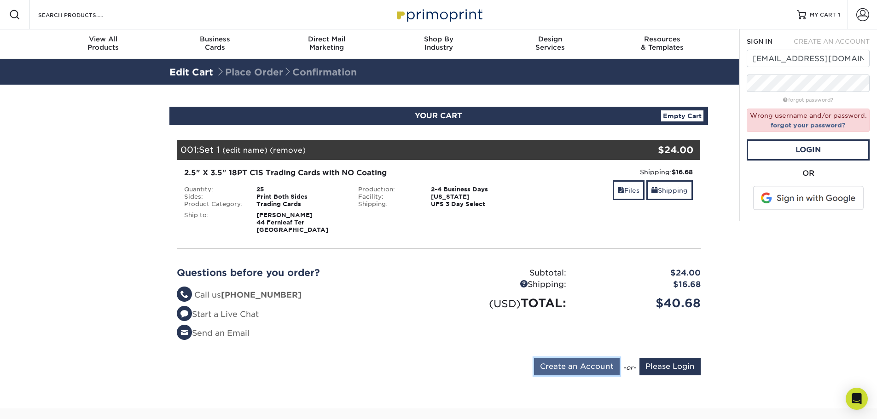
click at [581, 365] on input "Create an Account" at bounding box center [577, 366] width 86 height 17
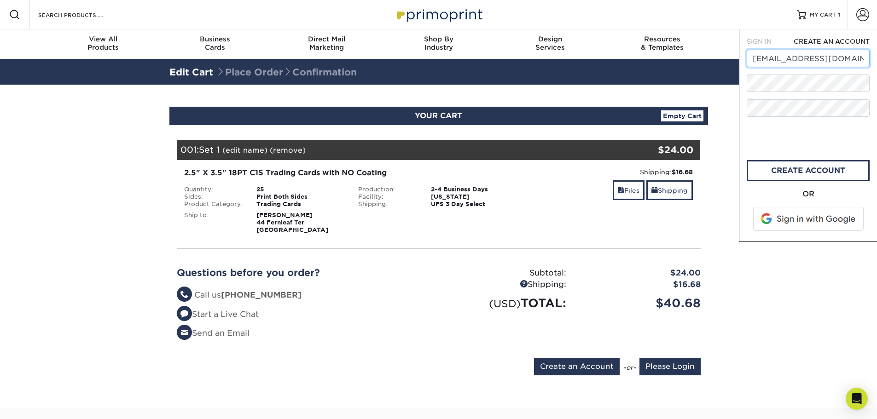
drag, startPoint x: 843, startPoint y: 58, endPoint x: 736, endPoint y: 62, distance: 106.9
click at [736, 62] on div "Resources Menu Search Products Account SIGN IN CREATE AN ACCOUNT mtighe828@gmai…" at bounding box center [438, 339] width 877 height 678
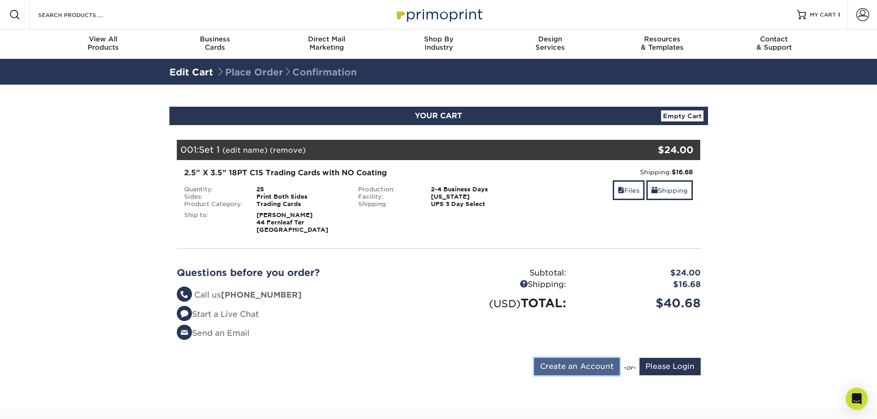
click at [582, 361] on input "Create an Account" at bounding box center [577, 366] width 86 height 17
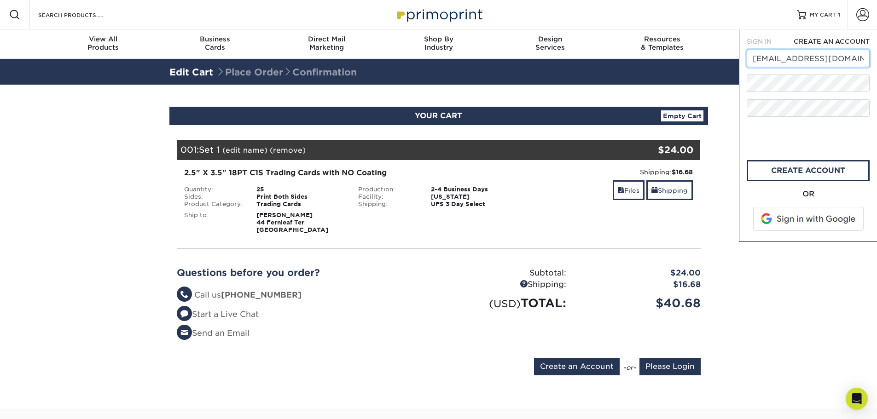
click at [847, 56] on input "mtighe828@gmail.com" at bounding box center [808, 58] width 123 height 17
drag, startPoint x: 847, startPoint y: 56, endPoint x: 730, endPoint y: 58, distance: 117.0
click at [730, 58] on nav "Resources Menu Search Products Account SIGN IN CREATE AN ACCOUNT mtighe828@gmai…" at bounding box center [438, 29] width 877 height 59
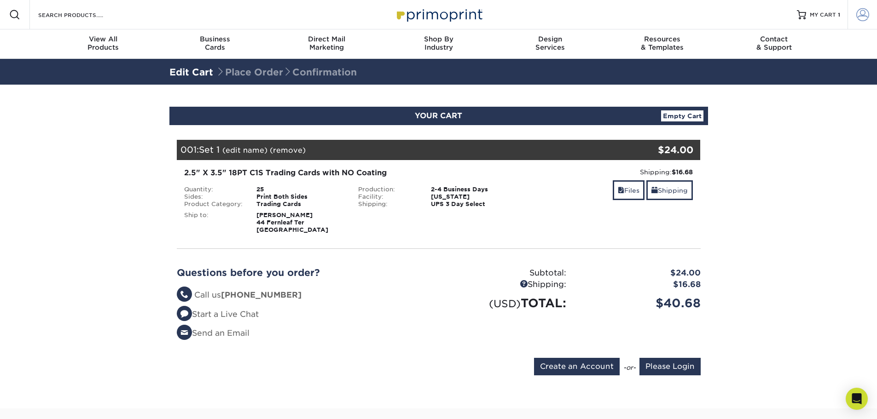
click at [864, 14] on span at bounding box center [862, 14] width 13 height 13
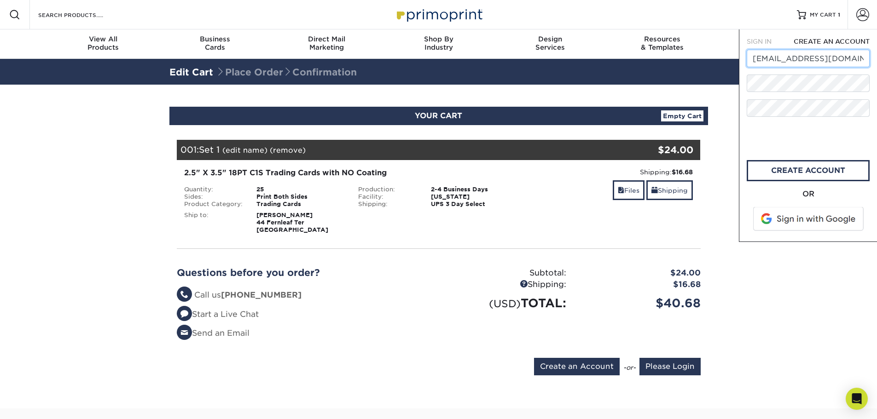
click at [814, 62] on input "mtighe828@gmail.com" at bounding box center [808, 58] width 123 height 17
drag, startPoint x: 825, startPoint y: 58, endPoint x: 741, endPoint y: 58, distance: 83.3
click at [741, 58] on div "SIGN IN CREATE AN ACCOUNT mtighe828@gmail.com forgot password? Wrong username a…" at bounding box center [808, 135] width 138 height 213
type input "[EMAIL_ADDRESS][DOMAIN_NAME]"
click at [798, 170] on link "create account" at bounding box center [808, 170] width 123 height 21
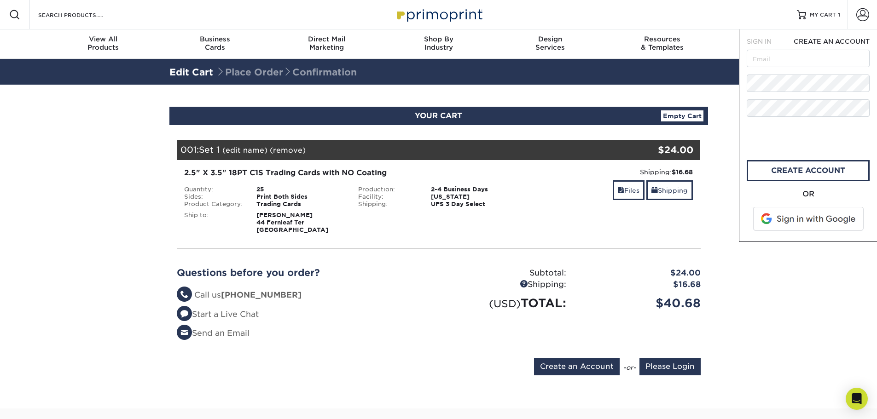
click at [751, 44] on span "SIGN IN" at bounding box center [759, 41] width 25 height 7
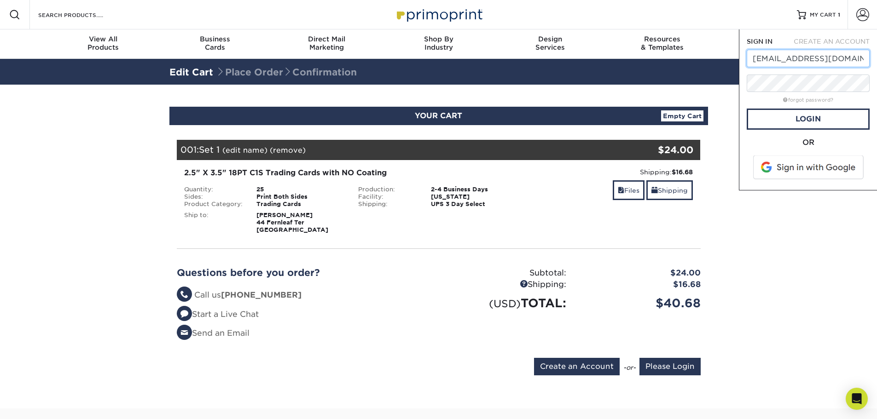
click at [840, 54] on input "mtighe828@gmail.com" at bounding box center [808, 58] width 123 height 17
drag, startPoint x: 842, startPoint y: 54, endPoint x: 733, endPoint y: 54, distance: 108.2
click at [733, 54] on nav "Resources Menu Search Products Account SIGN IN CREATE AN ACCOUNT mtighe828@gmai…" at bounding box center [438, 29] width 877 height 59
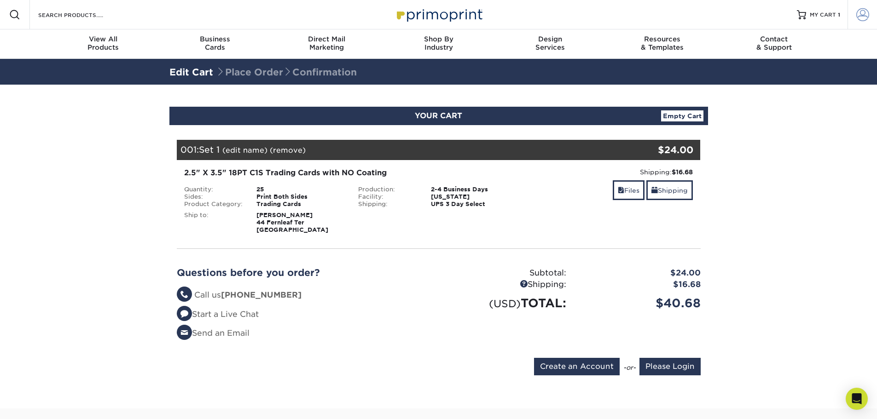
click at [857, 13] on span at bounding box center [862, 14] width 13 height 13
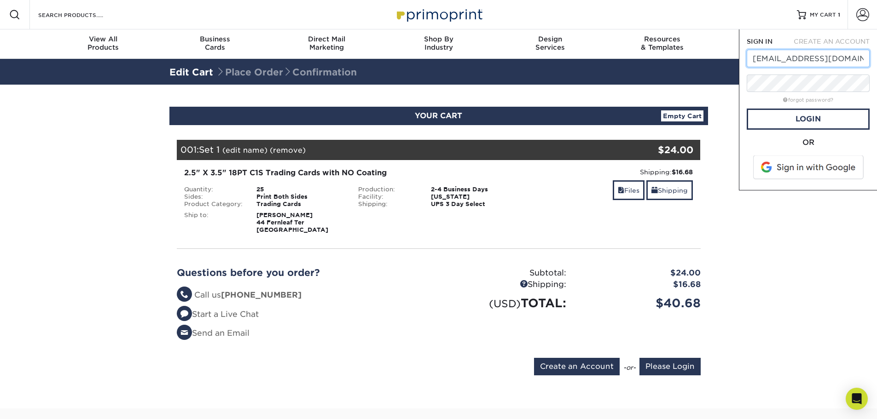
type input "[EMAIL_ADDRESS][DOMAIN_NAME]"
click at [774, 113] on link "Login" at bounding box center [808, 119] width 123 height 21
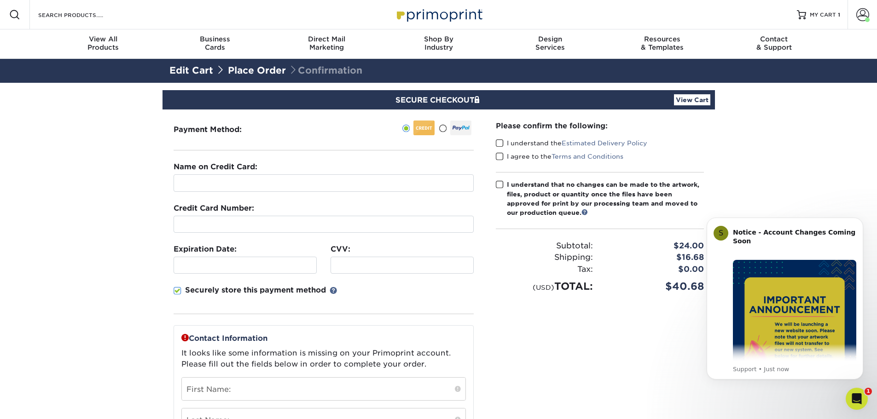
click at [443, 130] on span at bounding box center [443, 128] width 8 height 9
click at [0, 0] on input "radio" at bounding box center [0, 0] width 0 height 0
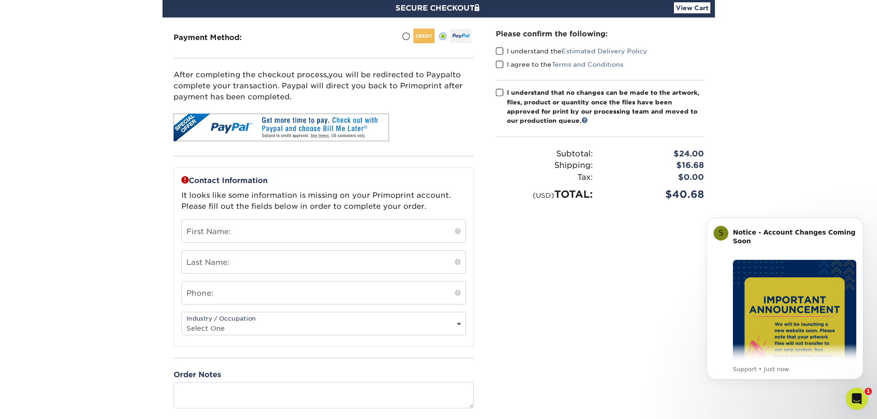
scroll to position [138, 0]
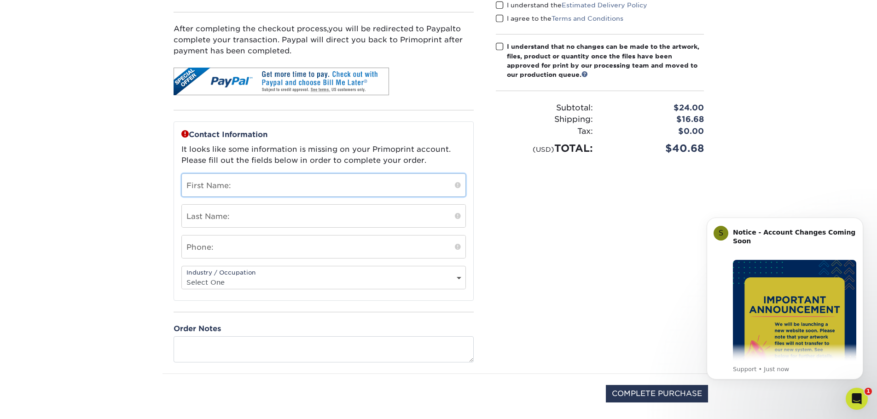
click at [211, 183] on input "text" at bounding box center [324, 185] width 284 height 23
type input "[PERSON_NAME]"
type input "Tighe"
type input "3018013183"
click at [636, 392] on input "COMPLETE PURCHASE" at bounding box center [657, 393] width 102 height 17
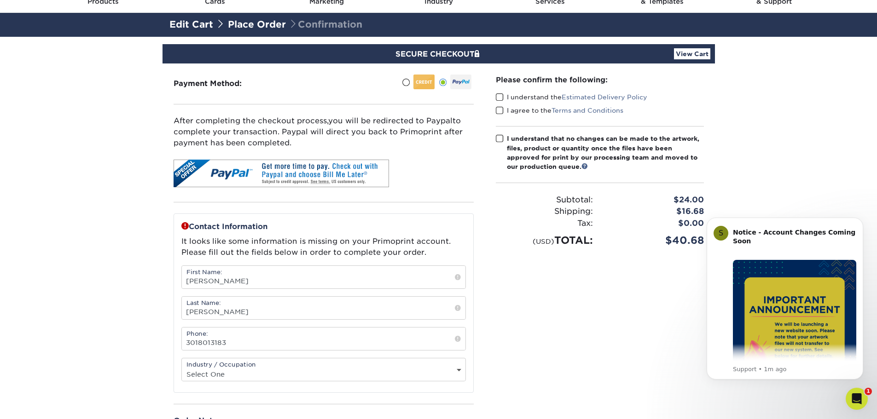
scroll to position [0, 0]
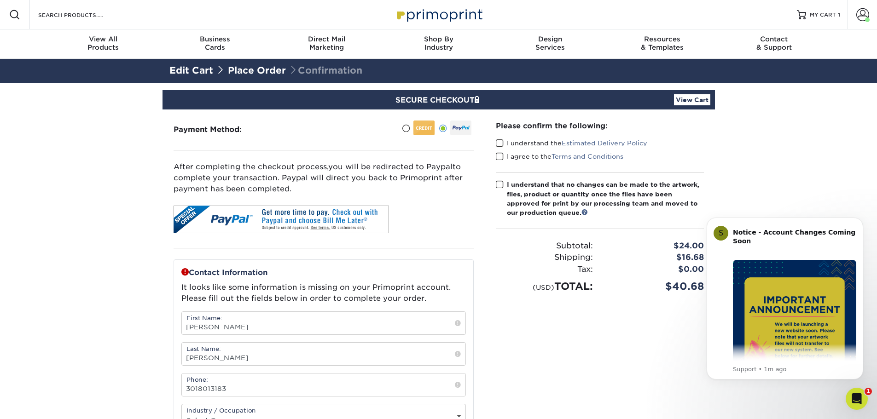
click at [500, 143] on span at bounding box center [500, 143] width 8 height 9
click at [0, 0] on input "I understand the Estimated Delivery Policy" at bounding box center [0, 0] width 0 height 0
click at [502, 156] on span at bounding box center [500, 156] width 8 height 9
click at [0, 0] on input "I agree to the Terms and Conditions" at bounding box center [0, 0] width 0 height 0
click at [500, 184] on span at bounding box center [500, 184] width 8 height 9
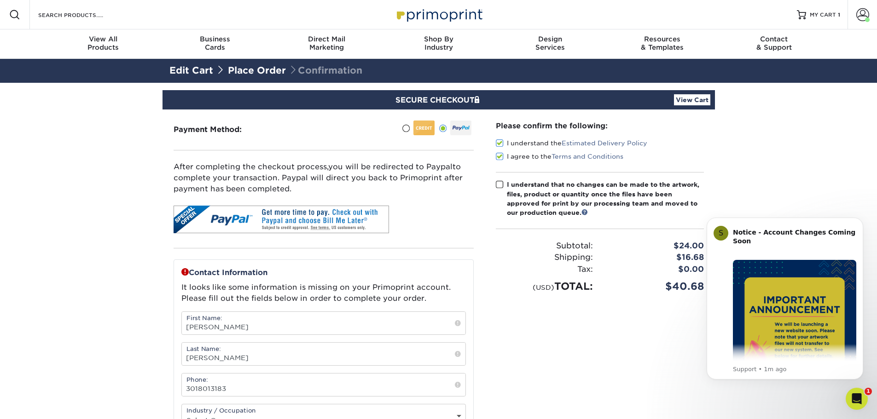
click at [0, 0] on input "I understand that no changes can be made to the artwork, files, product or quan…" at bounding box center [0, 0] width 0 height 0
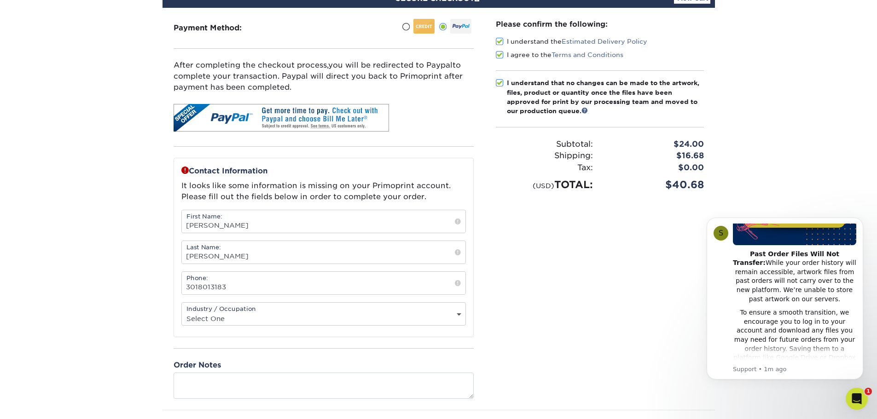
scroll to position [184, 0]
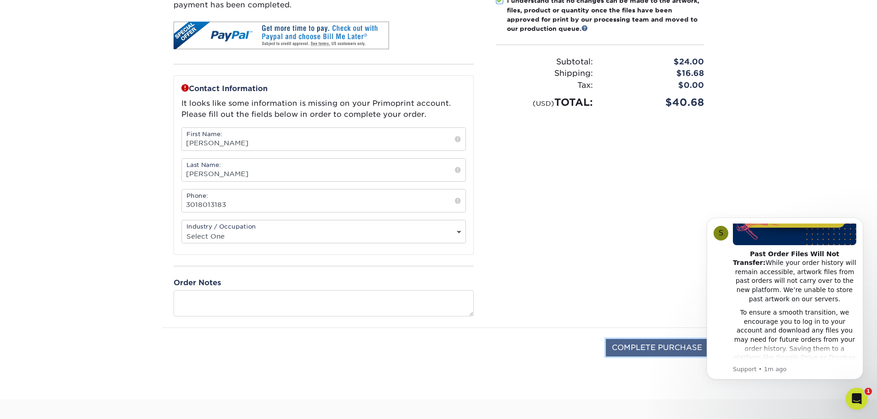
click at [665, 350] on input "COMPLETE PURCHASE" at bounding box center [657, 347] width 102 height 17
type input "COMPLETE PURCHASE"
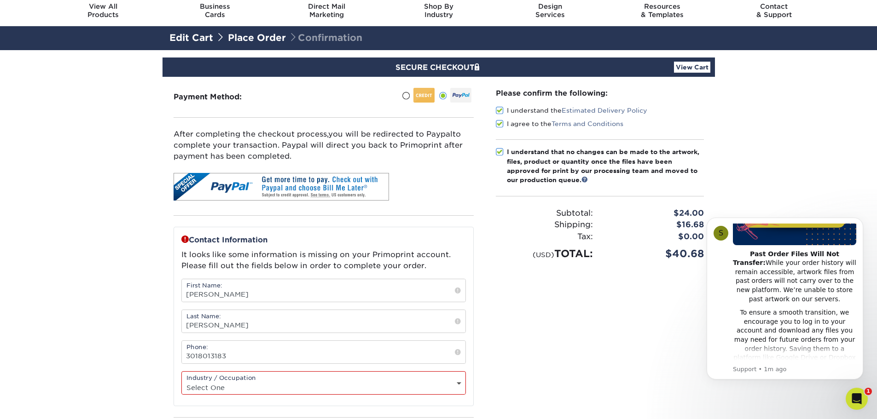
scroll to position [46, 0]
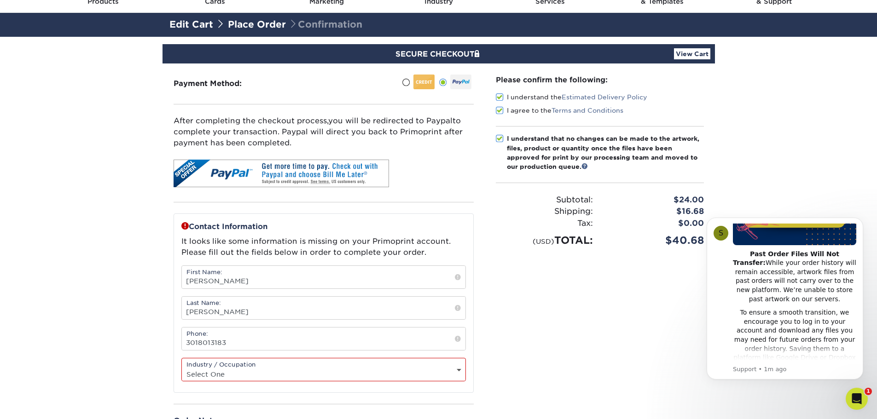
click at [313, 378] on select "Select One Administrative Executive Human Resources Construction Education Ente…" at bounding box center [324, 374] width 284 height 13
select select "3"
click at [182, 368] on select "Select One Administrative Executive Human Resources Construction Education Ente…" at bounding box center [324, 374] width 284 height 13
click at [556, 309] on div "Please confirm the following: I understand the Estimated Delivery Policy I agre…" at bounding box center [600, 265] width 230 height 402
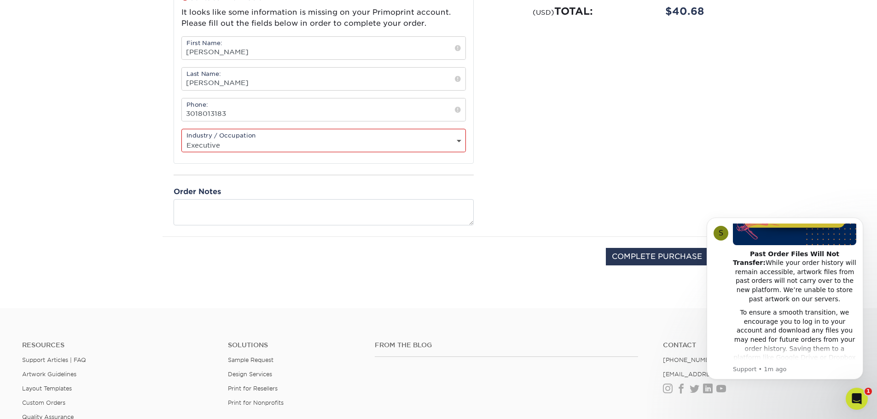
scroll to position [276, 0]
click at [663, 262] on input "COMPLETE PURCHASE" at bounding box center [657, 255] width 102 height 17
type input "PROCESSING, PLEASE WAIT..."
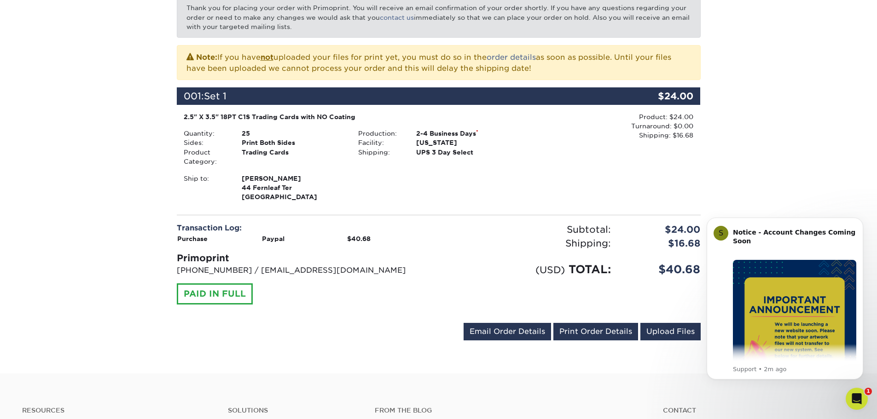
scroll to position [184, 0]
